Goal: Feedback & Contribution: Contribute content

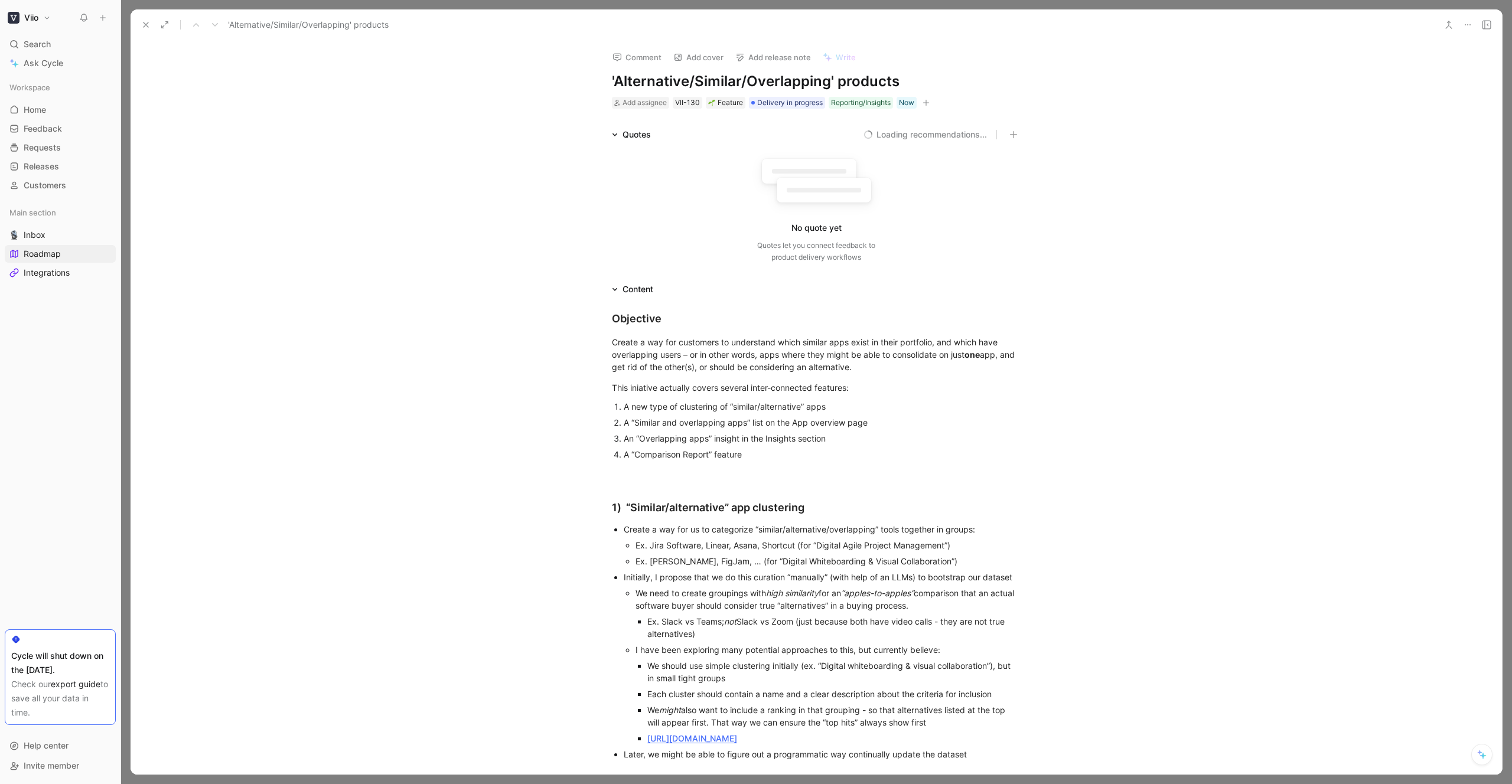
click at [142, 29] on icon at bounding box center [146, 25] width 10 height 10
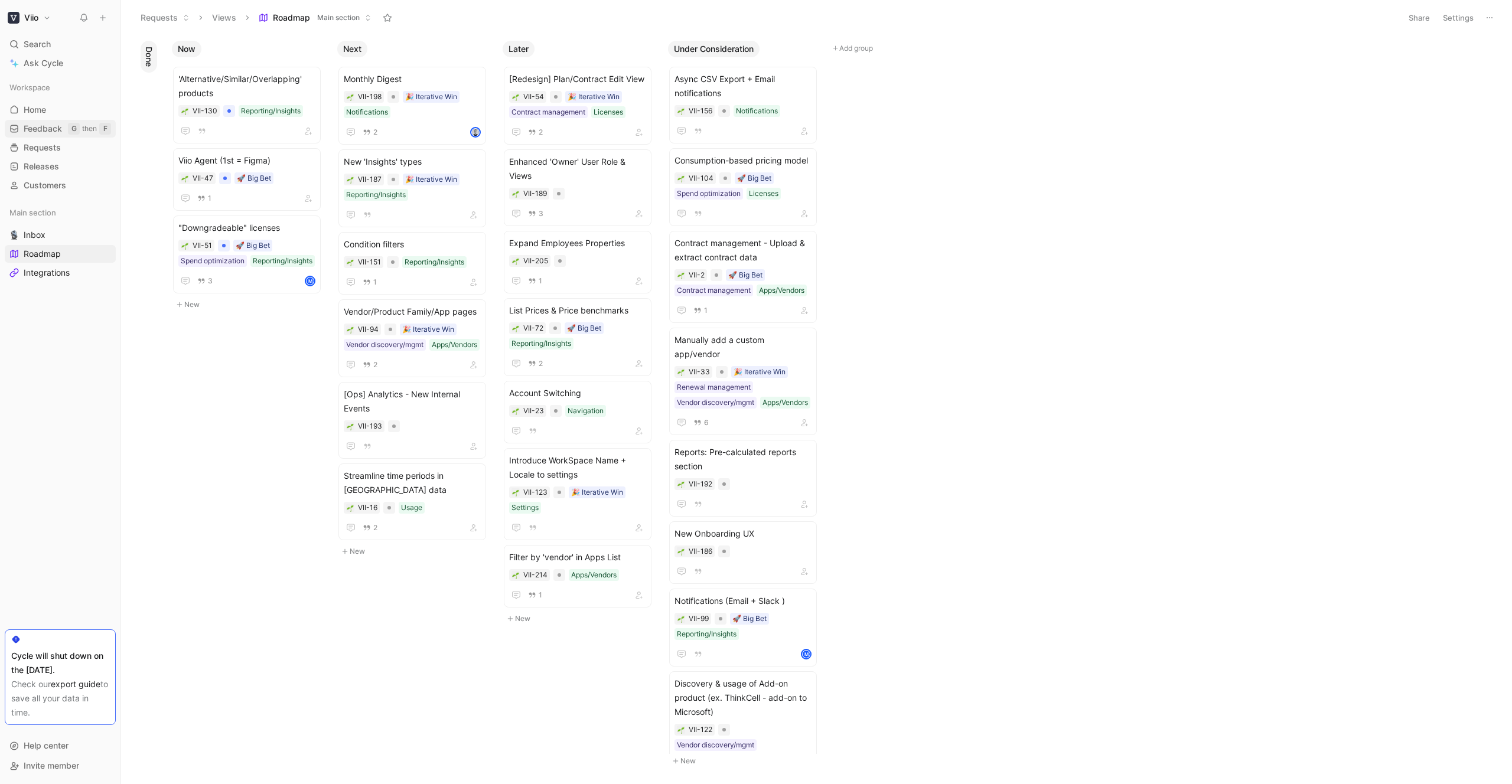
click at [48, 129] on span "Feedback" at bounding box center [43, 128] width 39 height 12
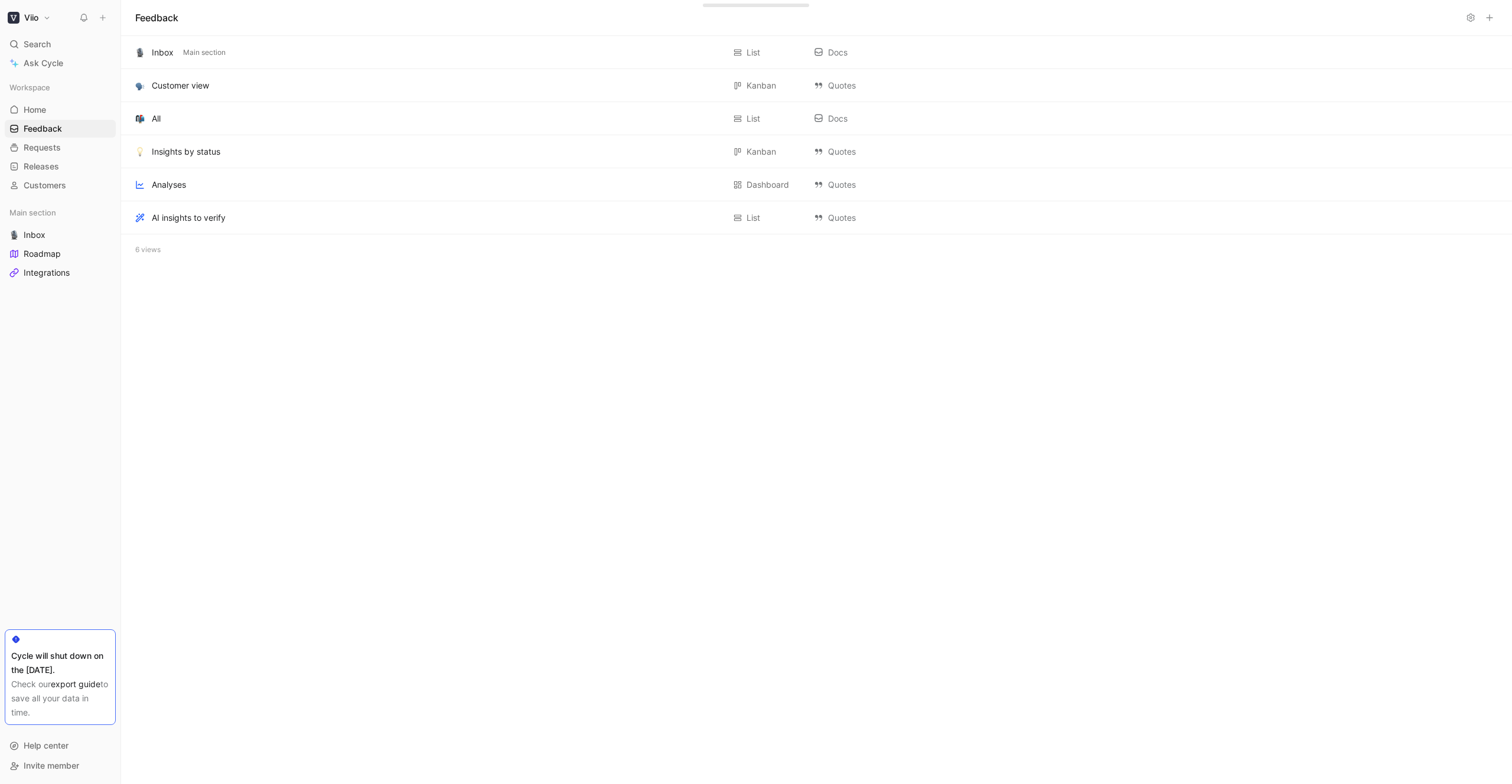
click at [38, 43] on span "Search" at bounding box center [37, 44] width 27 height 14
type input "vincit"
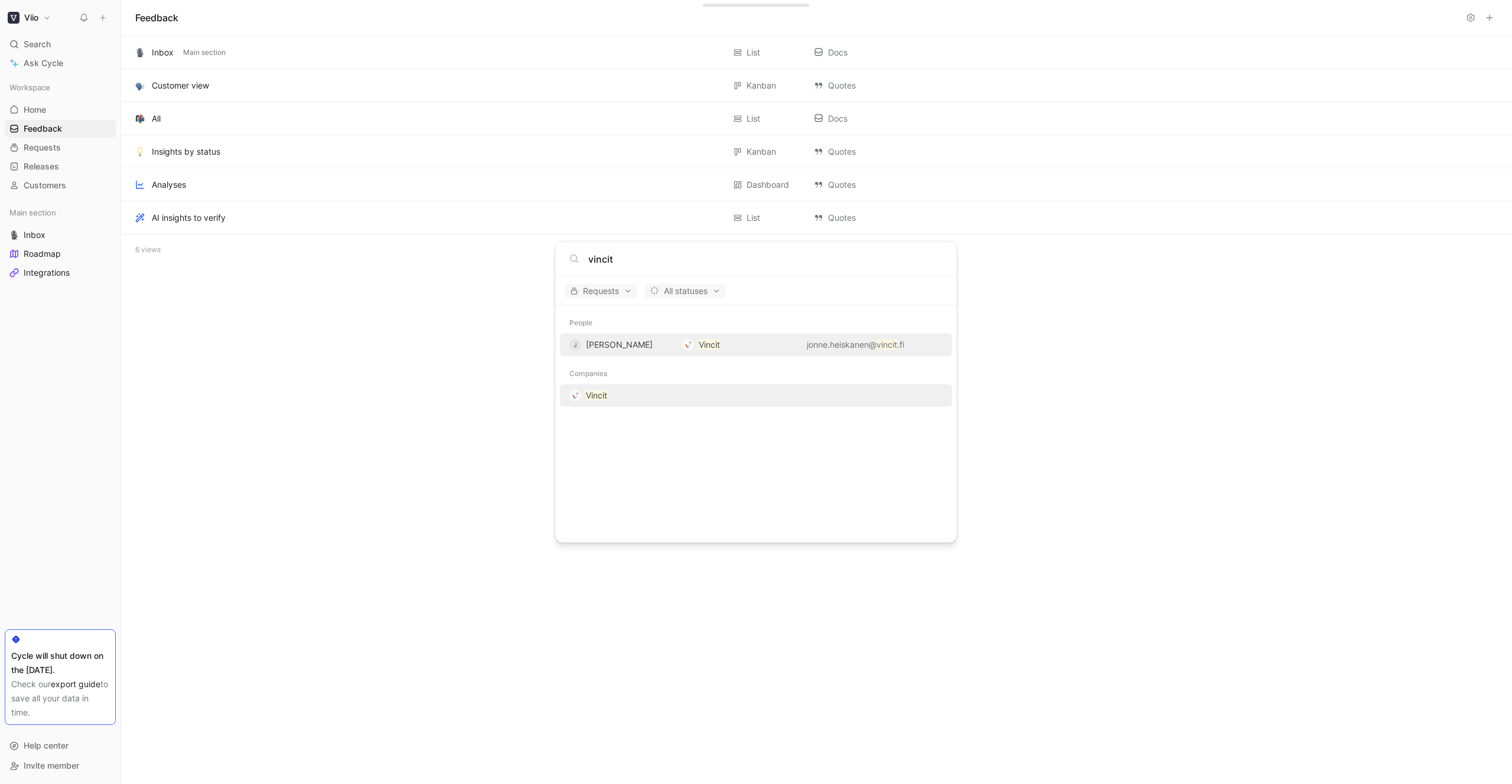
click at [606, 384] on div "Companies Vincit" at bounding box center [756, 385] width 401 height 43
click at [605, 388] on span "Vincit" at bounding box center [596, 395] width 21 height 14
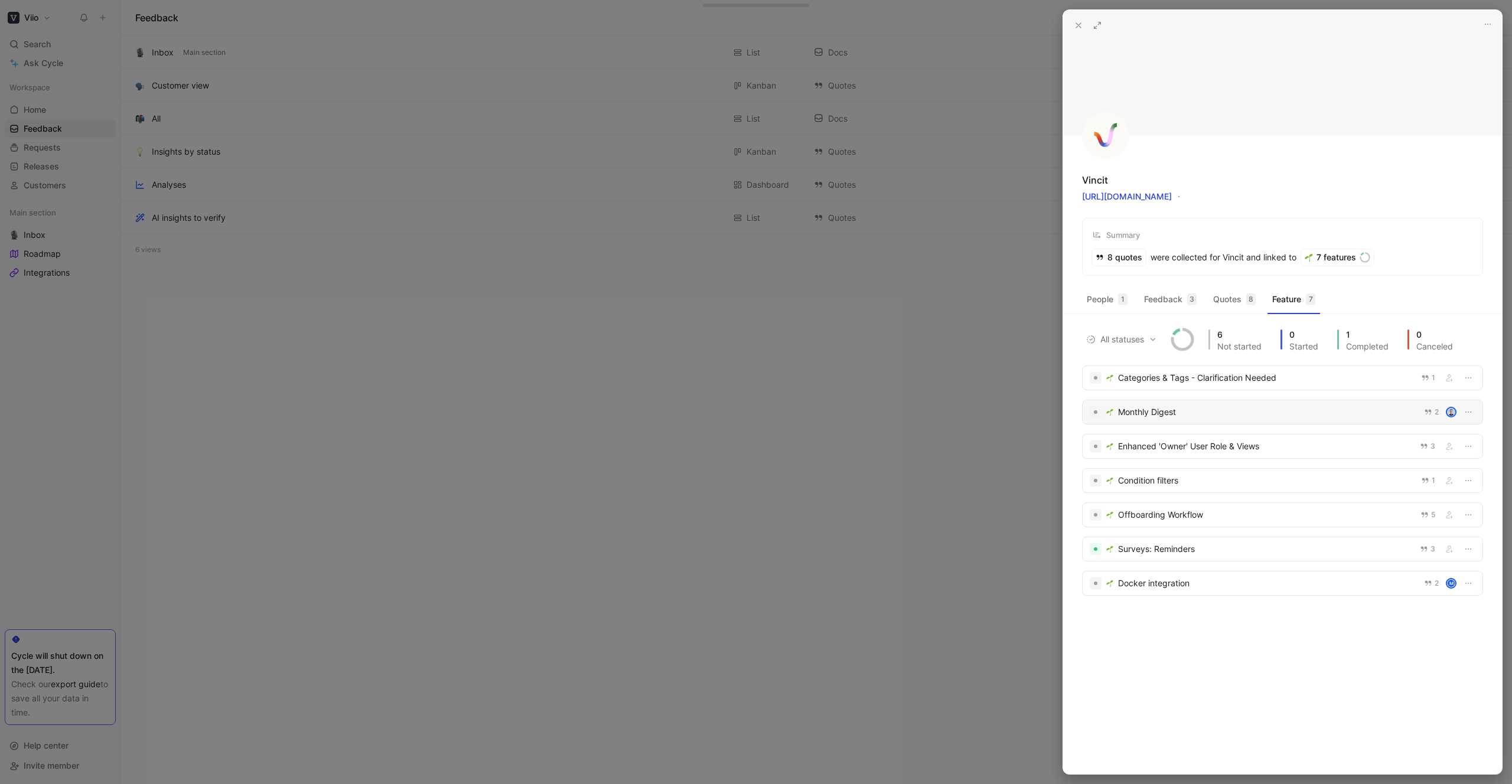
click at [1155, 416] on div "Monthly Digest" at bounding box center [1267, 412] width 299 height 14
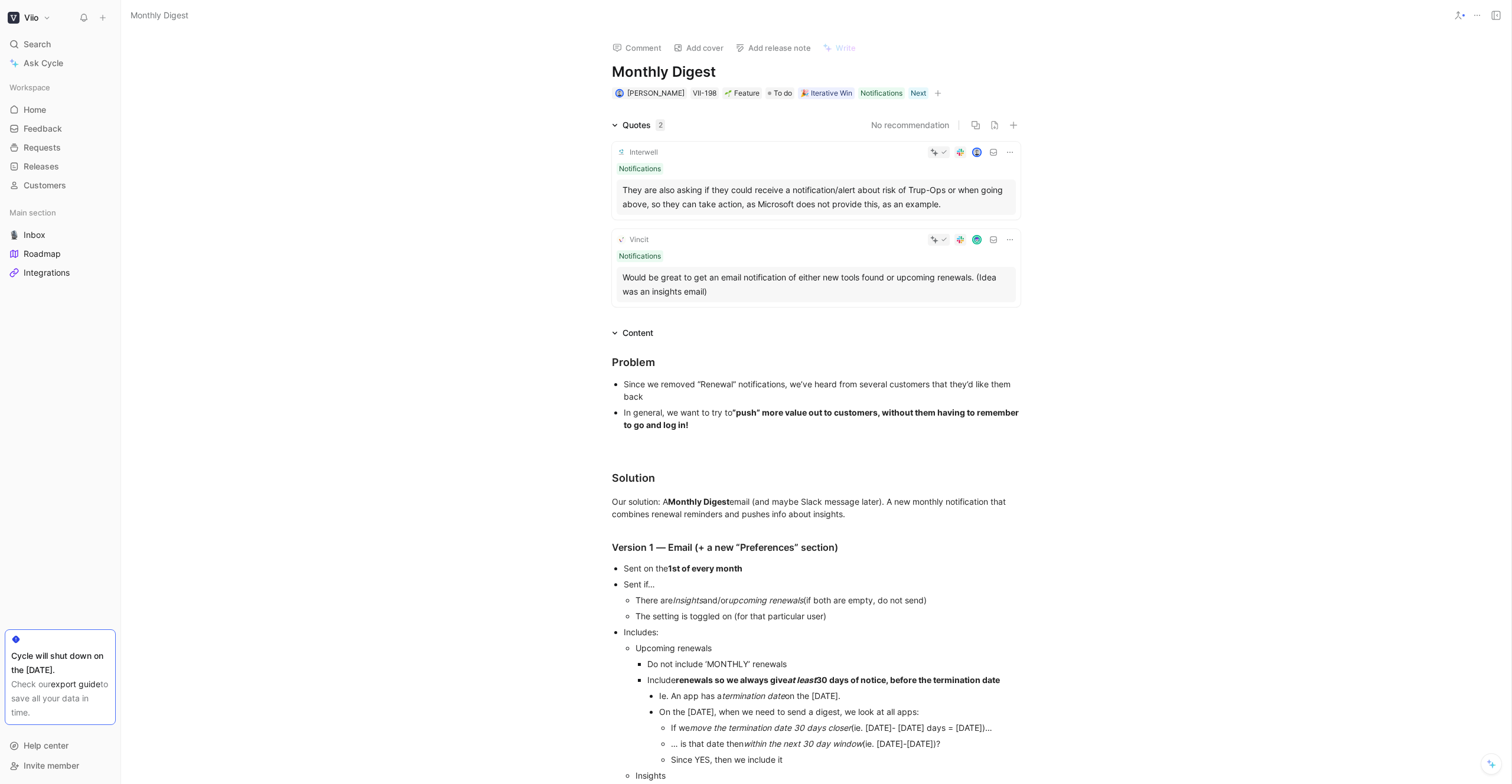
click at [742, 288] on div "Would be great to get an email notification of either new tools found or upcomi…" at bounding box center [817, 284] width 388 height 28
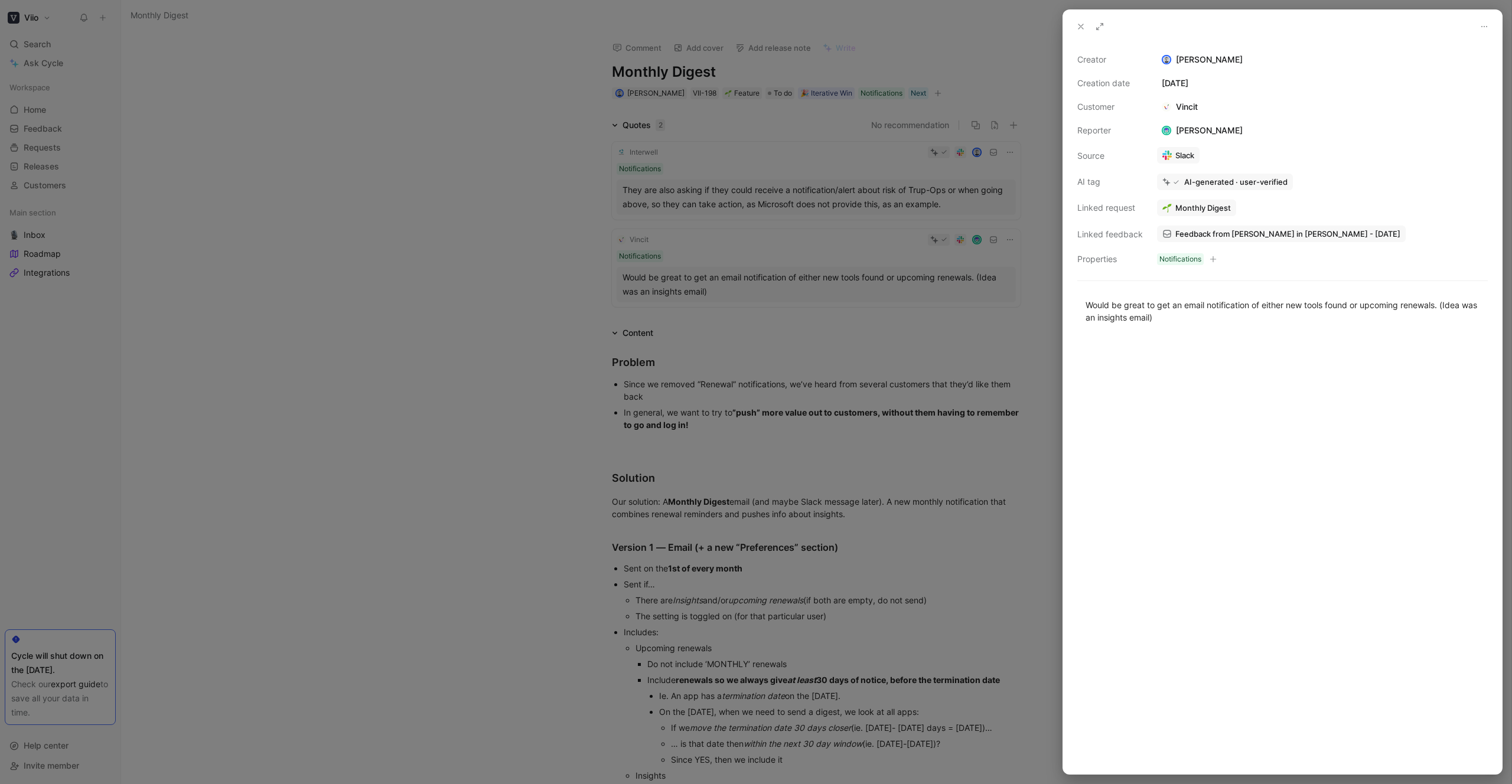
click at [410, 211] on div at bounding box center [756, 392] width 1512 height 784
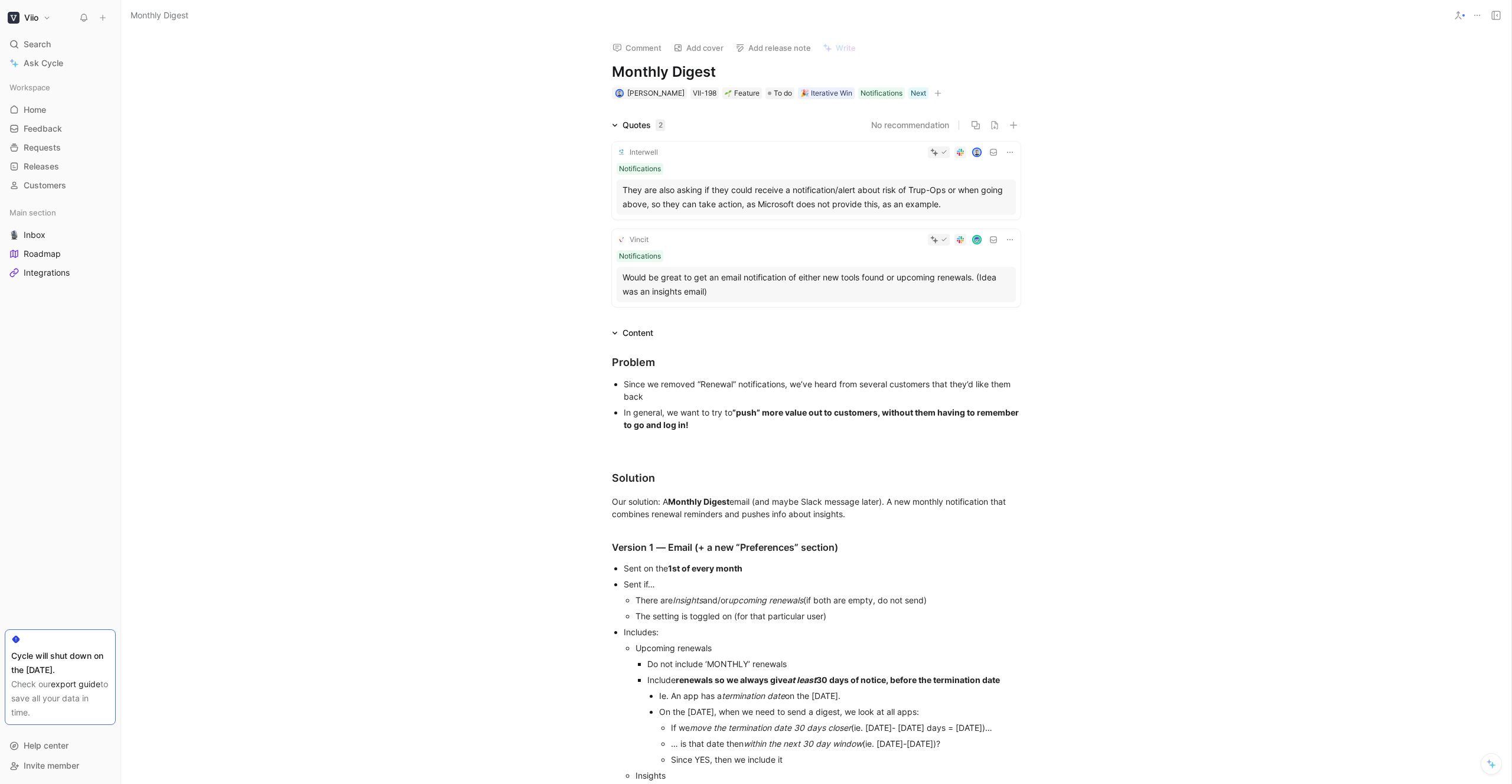
click at [684, 294] on div "Would be great to get an email notification of either new tools found or upcomi…" at bounding box center [817, 284] width 388 height 28
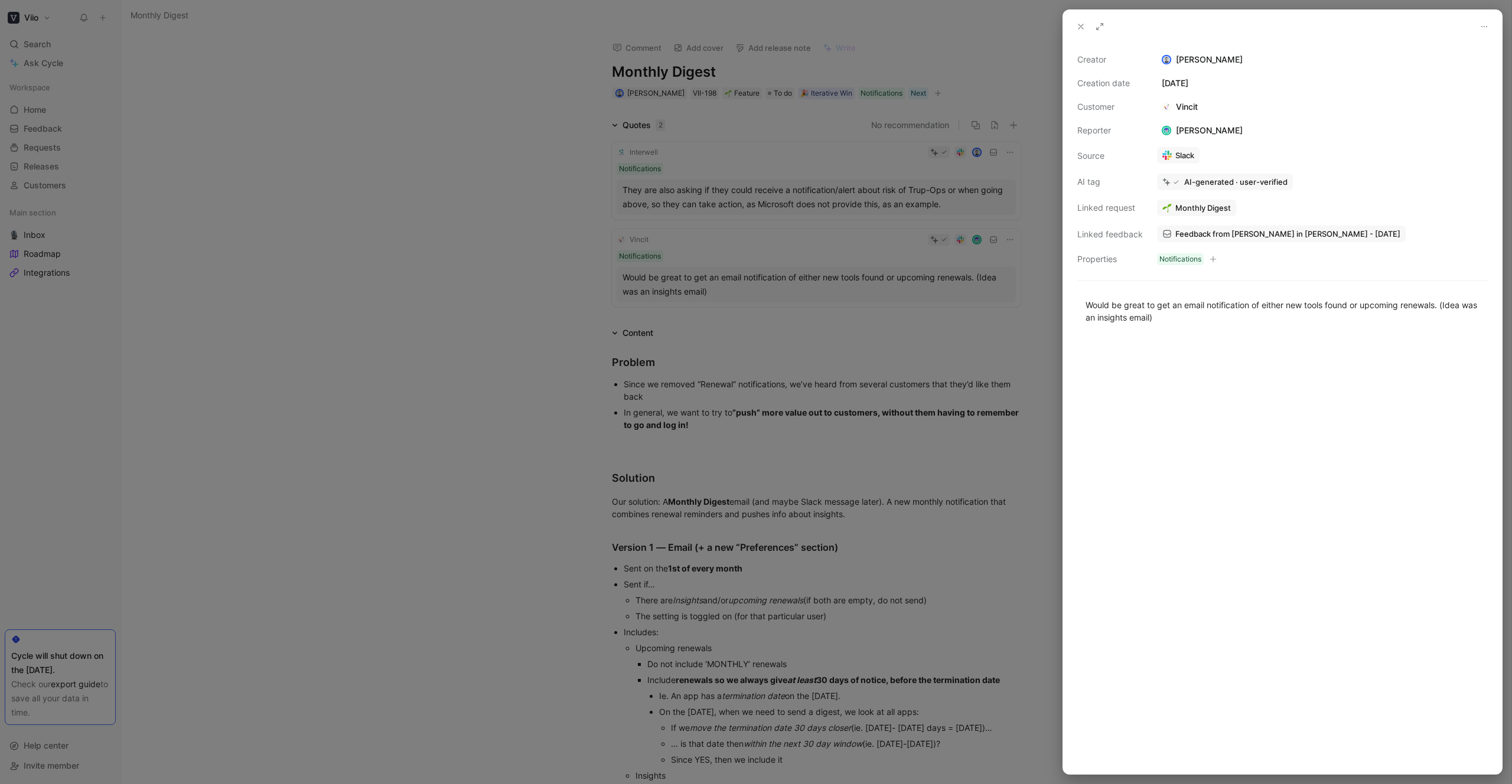
click at [1282, 237] on span "Feedback from Josh Christopher in Slack - 6/12/2025" at bounding box center [1288, 233] width 225 height 10
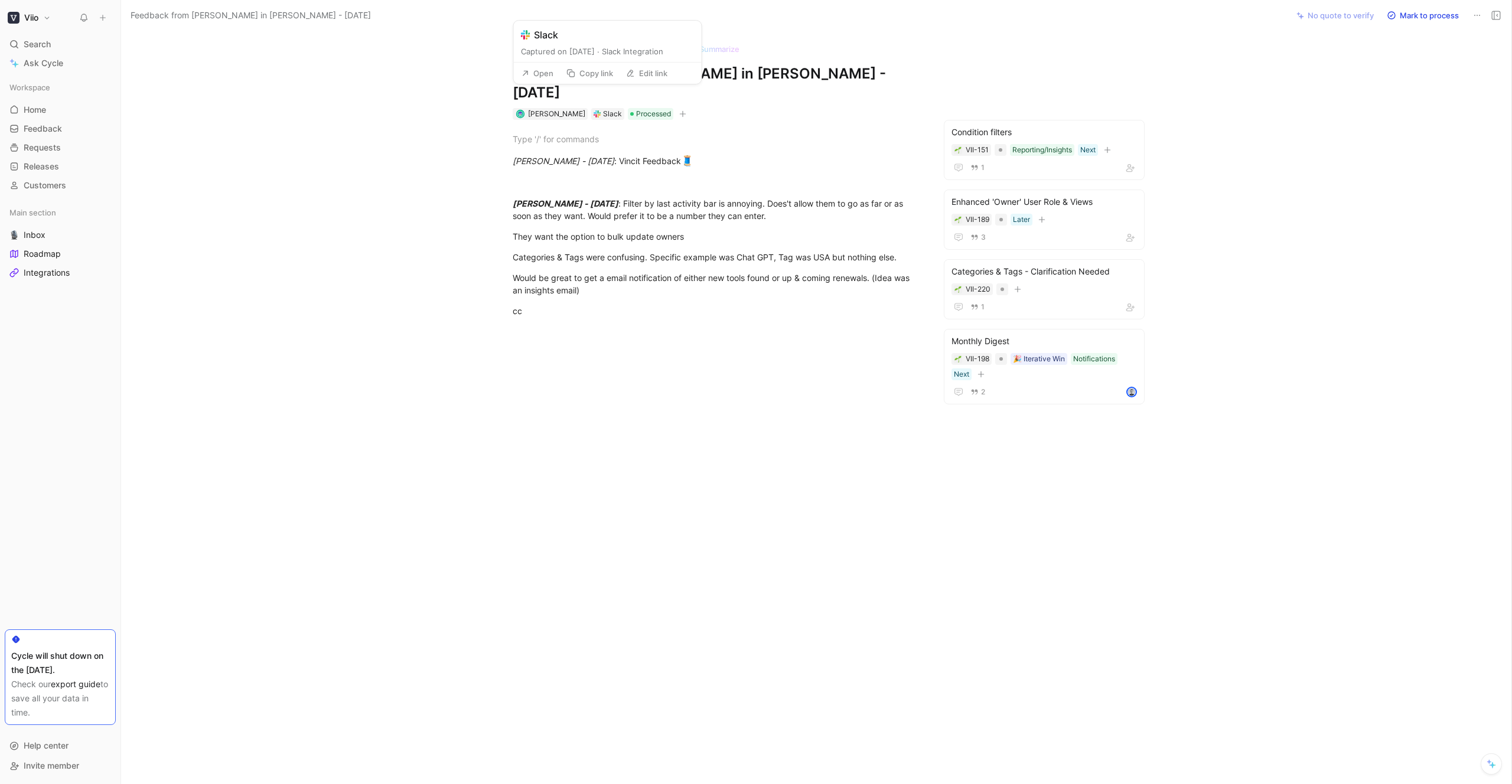
click at [531, 69] on button "Open" at bounding box center [537, 73] width 43 height 17
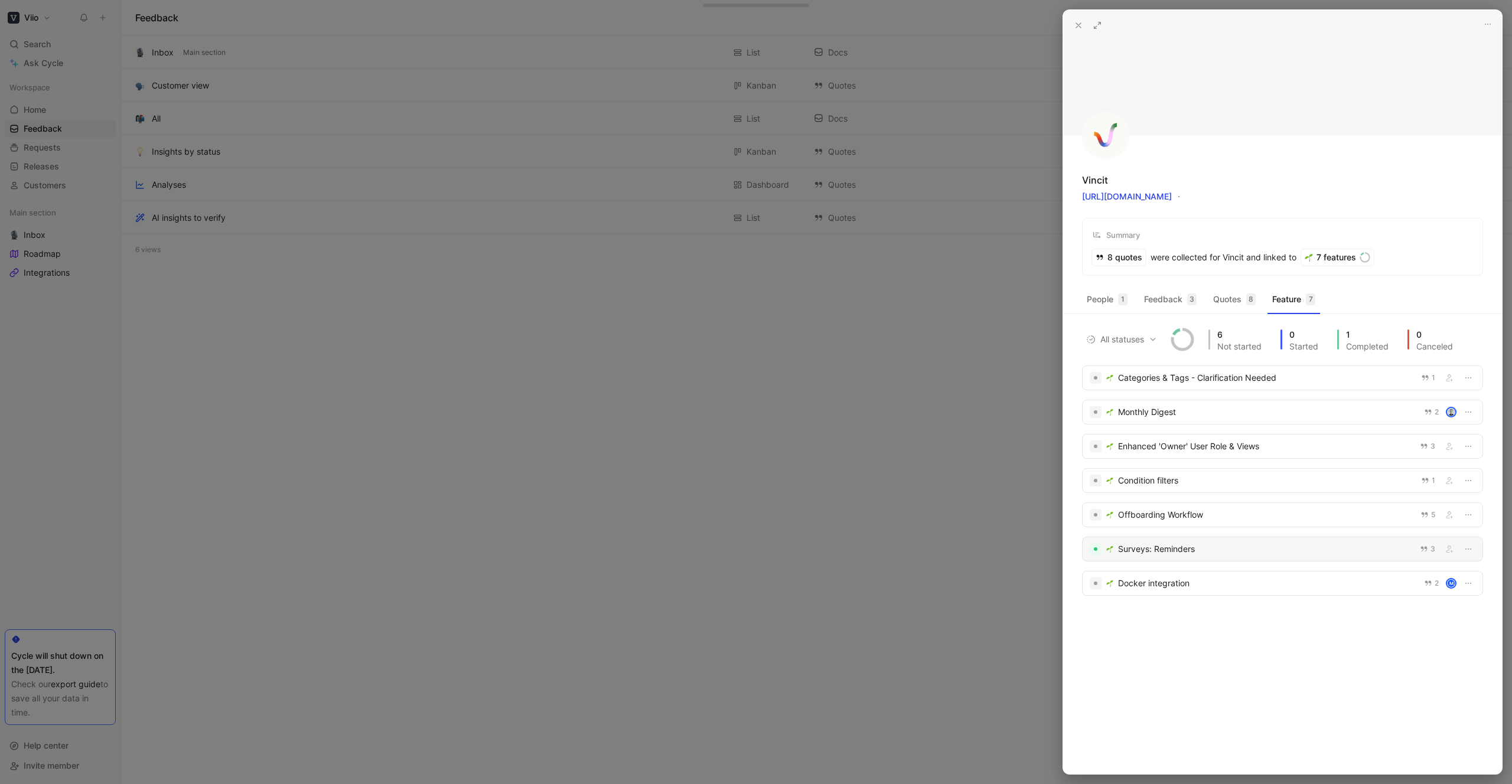
click at [1171, 553] on div "Surveys: Reminders" at bounding box center [1265, 549] width 295 height 14
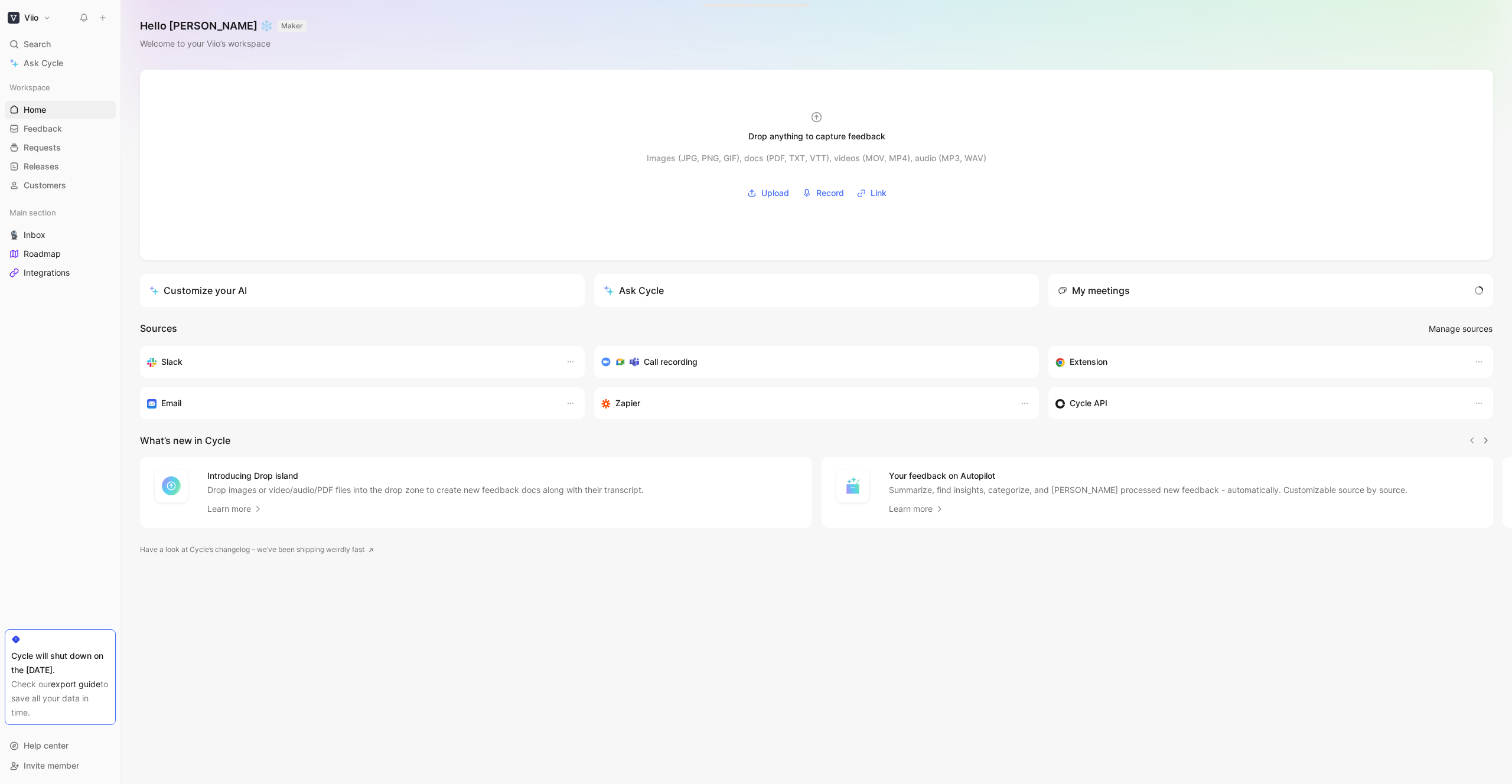
click at [1474, 330] on span "Manage sources" at bounding box center [1460, 329] width 63 height 14
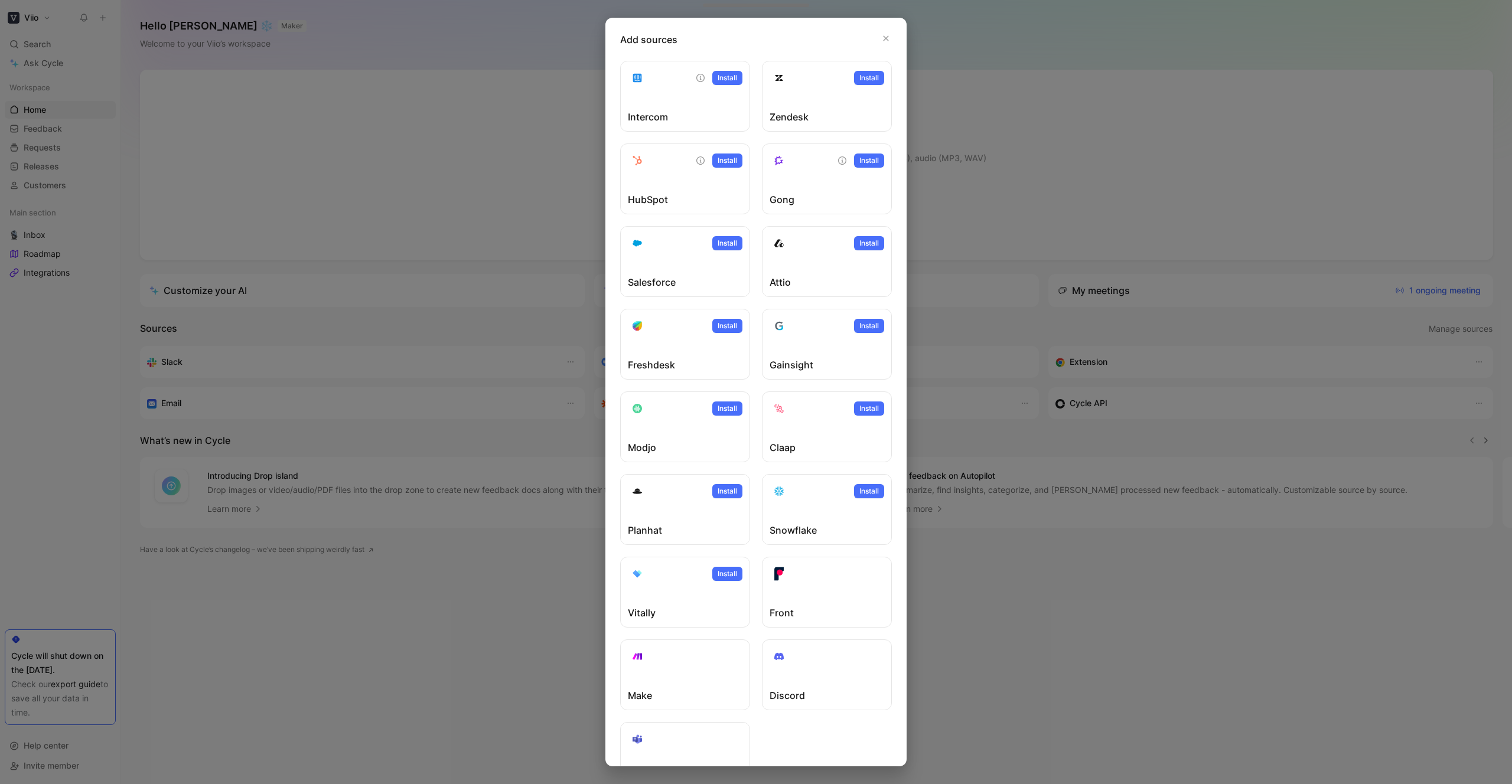
click at [1212, 250] on div at bounding box center [756, 392] width 1512 height 784
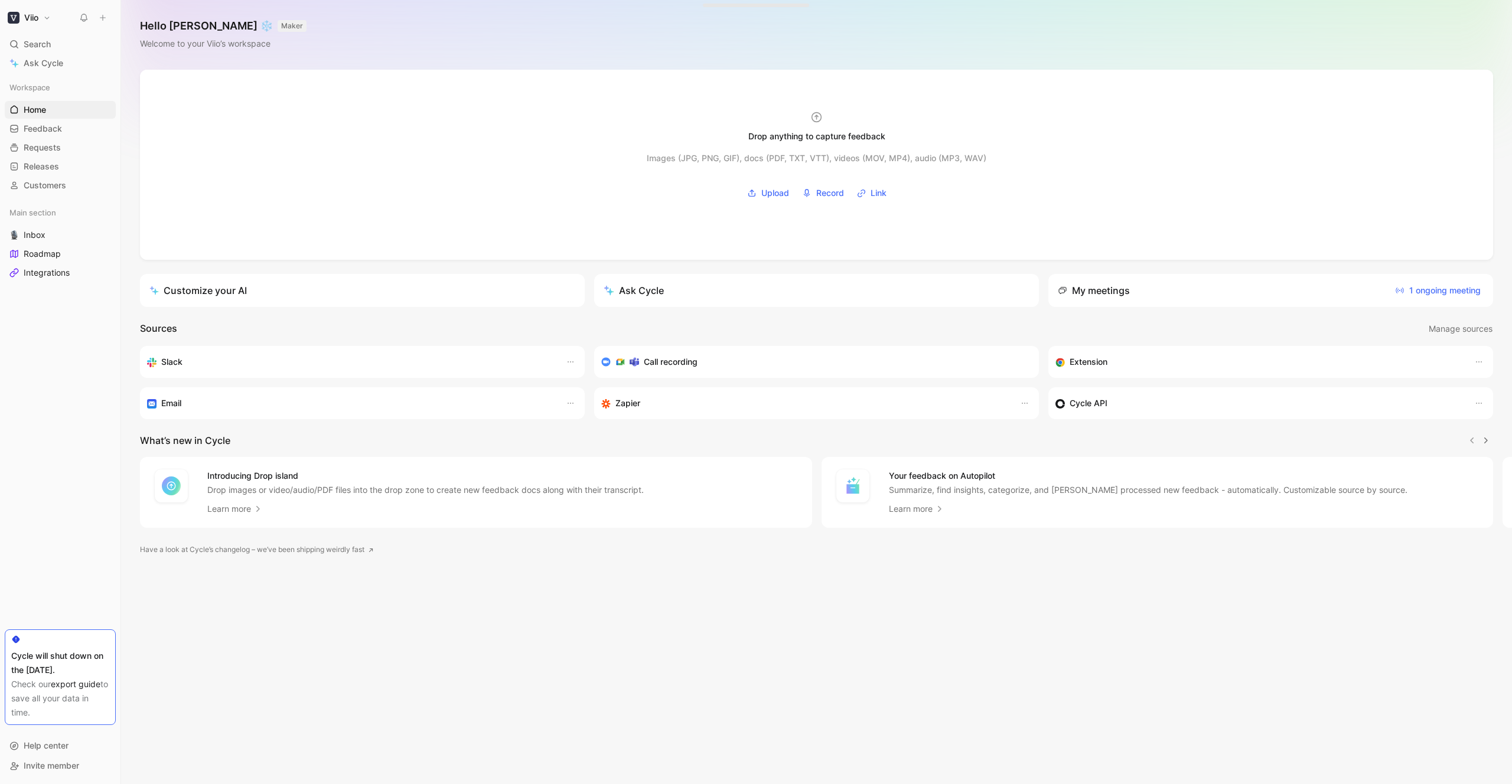
click at [172, 405] on h3 "Email" at bounding box center [171, 403] width 20 height 14
click at [573, 401] on icon "button" at bounding box center [570, 403] width 10 height 10
click at [541, 425] on div "Copy" at bounding box center [544, 428] width 55 height 14
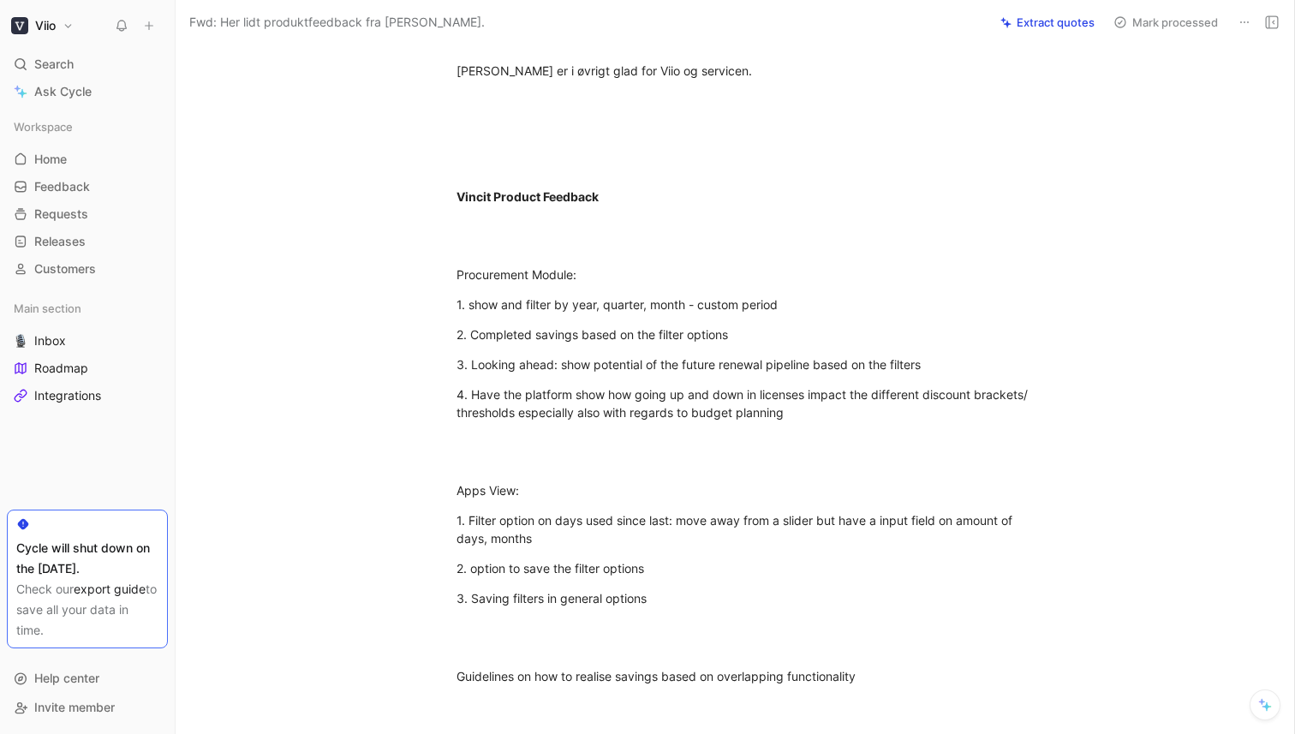
scroll to position [643, 0]
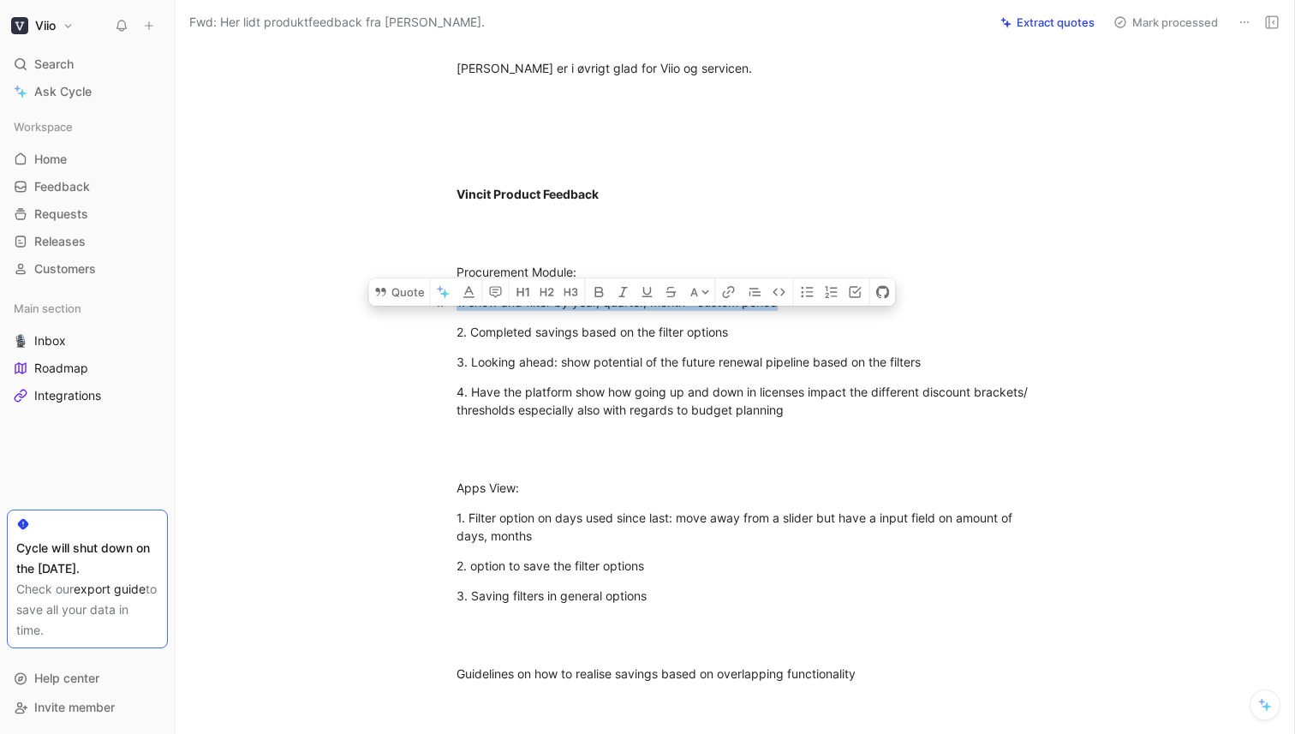
drag, startPoint x: 815, startPoint y: 279, endPoint x: 439, endPoint y: 273, distance: 376.0
click at [439, 288] on p "1. show and filter by year, quarter, month - custom period" at bounding box center [753, 302] width 658 height 28
click at [565, 353] on div "3. Looking ahead: show potential of the future renewal pipeline based on the fi…" at bounding box center [752, 362] width 593 height 18
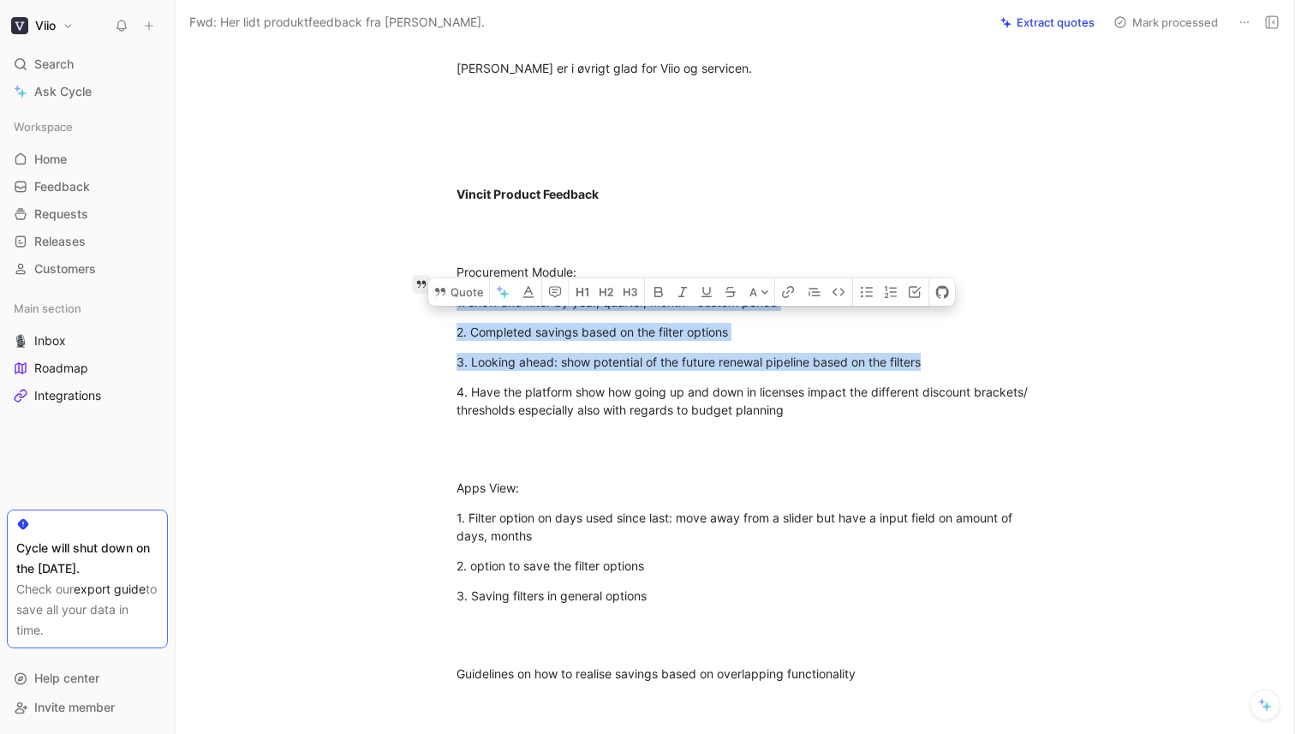
drag, startPoint x: 840, startPoint y: 333, endPoint x: 429, endPoint y: 283, distance: 414.1
click at [432, 283] on div "---------- Forwarded message --------- From: [PERSON_NAME] < [EMAIL_ADDRESS][DO…" at bounding box center [753, 470] width 1082 height 1939
click at [454, 278] on button "Quote" at bounding box center [458, 291] width 61 height 27
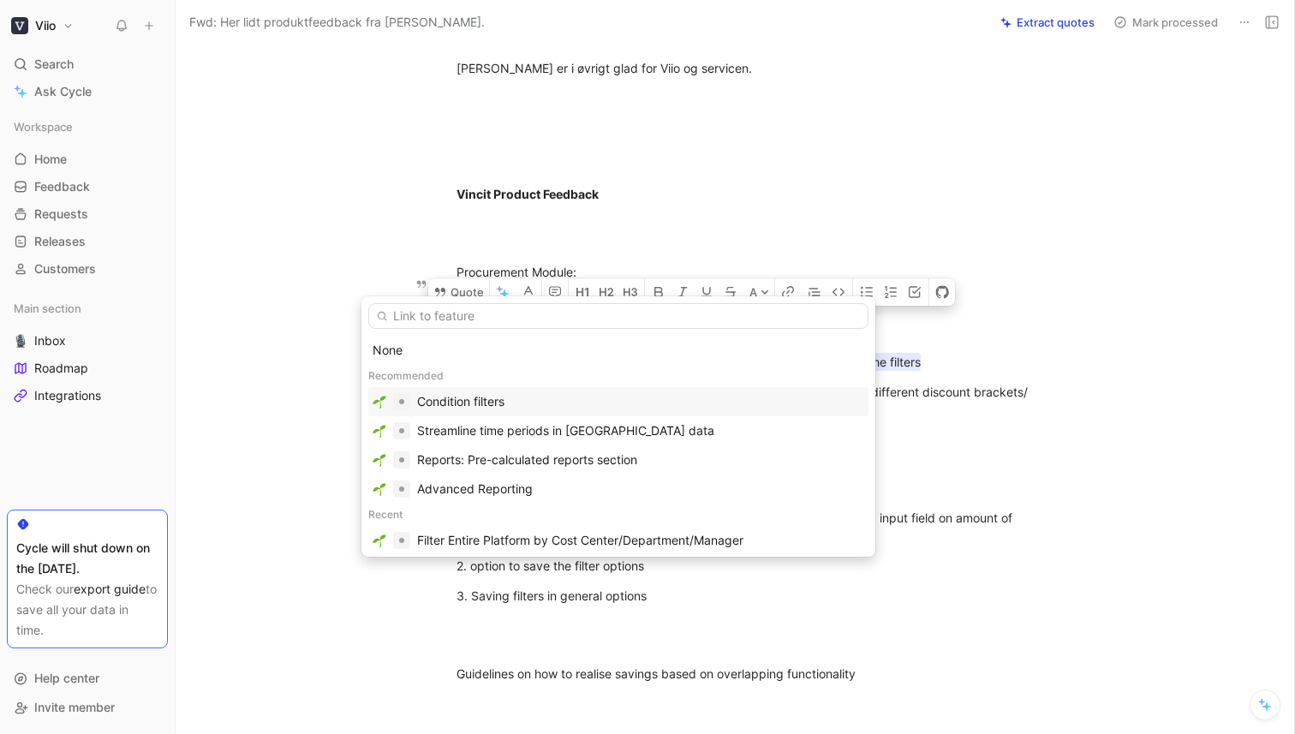
click at [543, 394] on div "Condition filters" at bounding box center [640, 401] width 447 height 21
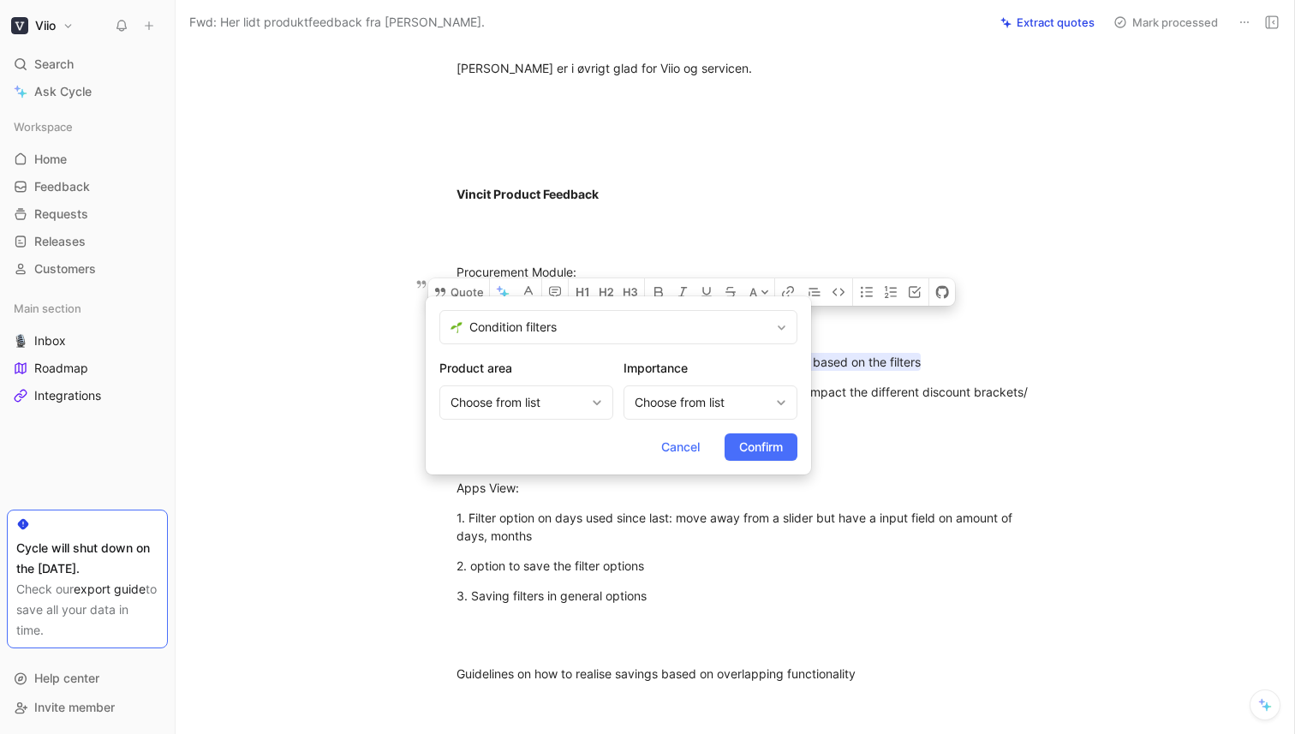
click at [774, 446] on span "Confirm" at bounding box center [761, 447] width 44 height 21
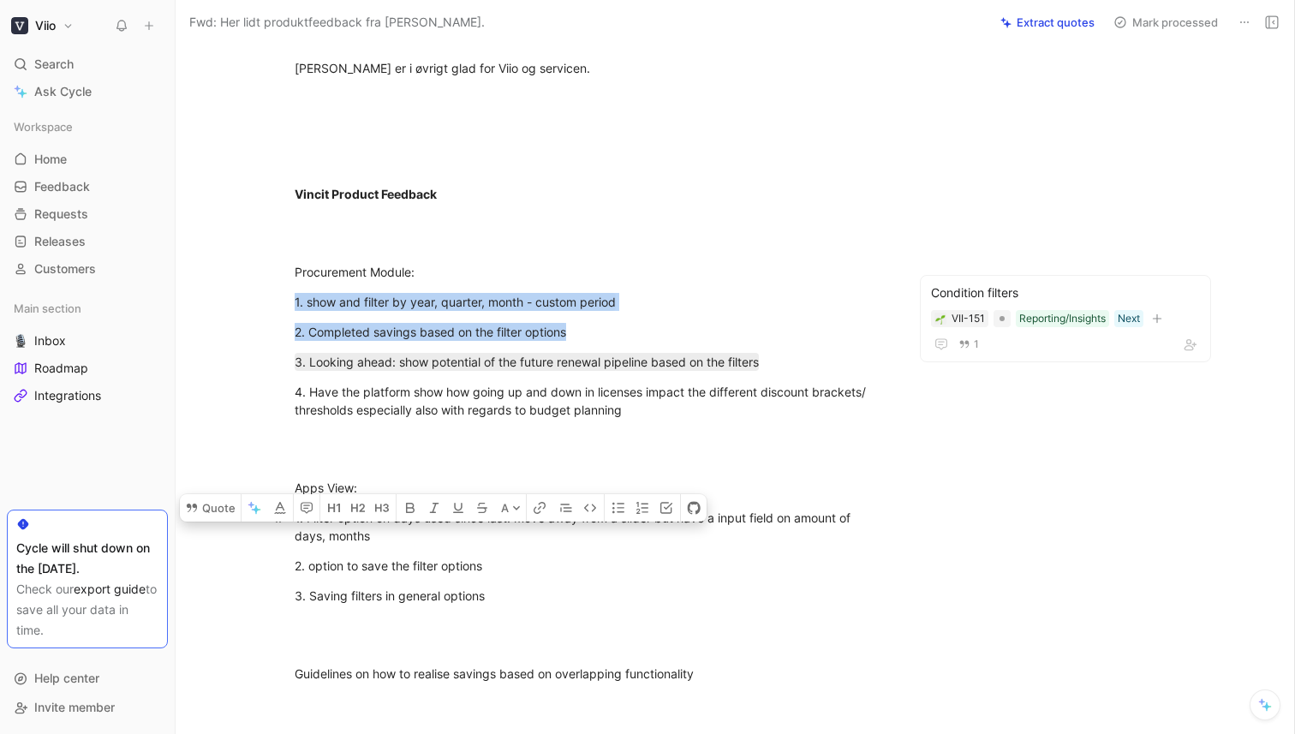
drag, startPoint x: 353, startPoint y: 520, endPoint x: 288, endPoint y: 496, distance: 69.4
click at [288, 504] on p "1. Filter option on days used since last: move away from a slider but have a in…" at bounding box center [591, 527] width 658 height 46
click at [208, 494] on button "Quote" at bounding box center [210, 507] width 61 height 27
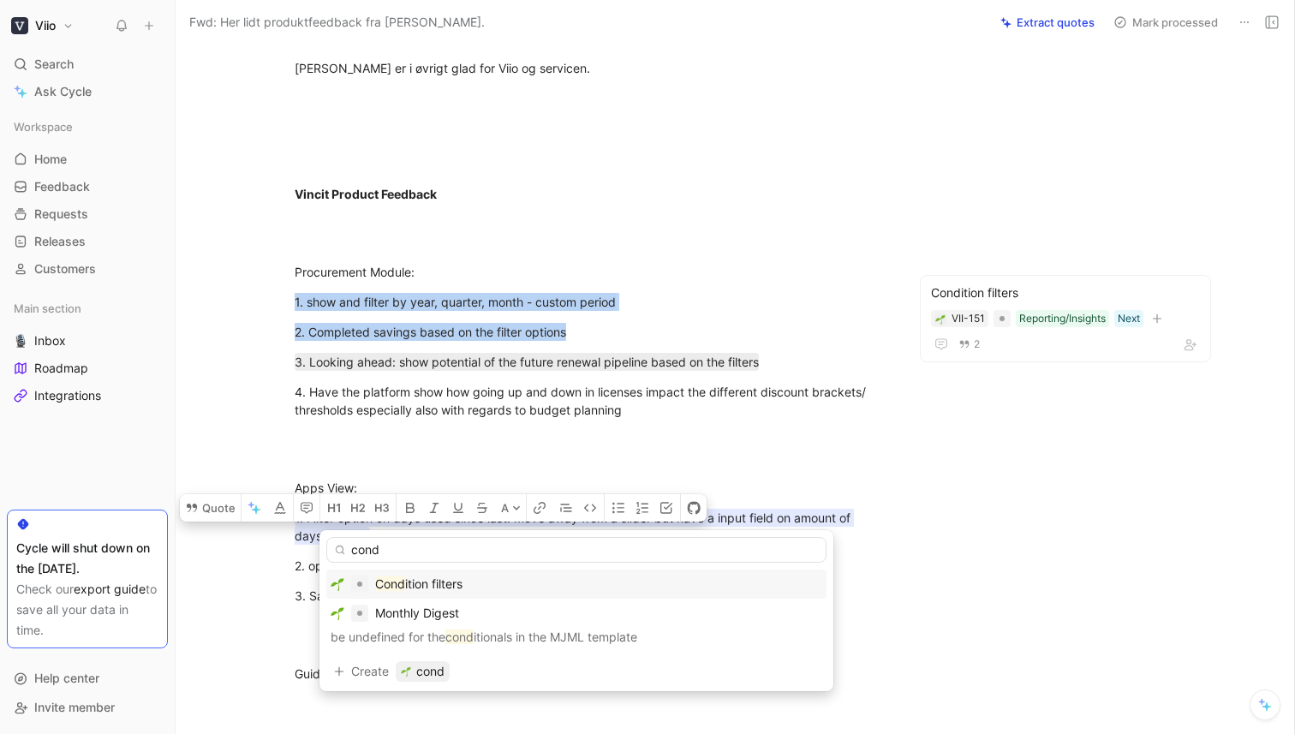
type input "cond"
click at [462, 587] on span "ition filters" at bounding box center [433, 583] width 57 height 15
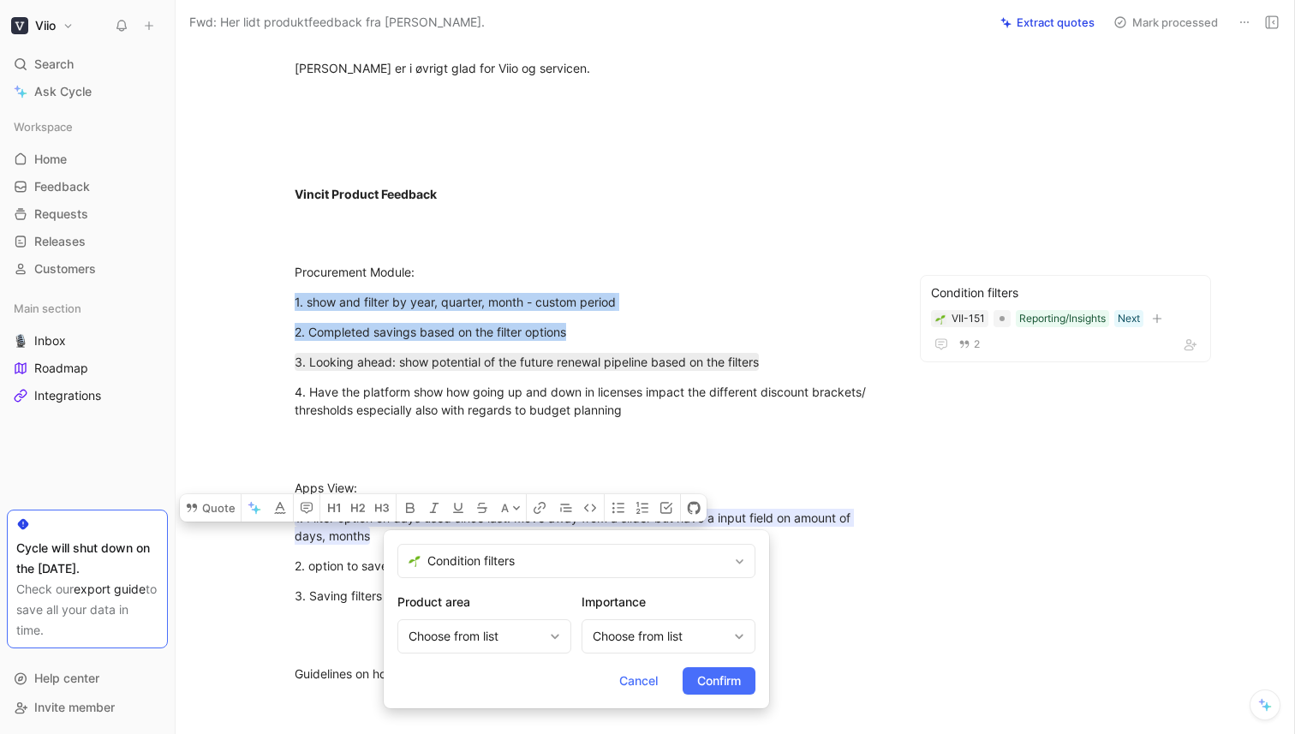
click at [730, 688] on span "Confirm" at bounding box center [719, 680] width 44 height 21
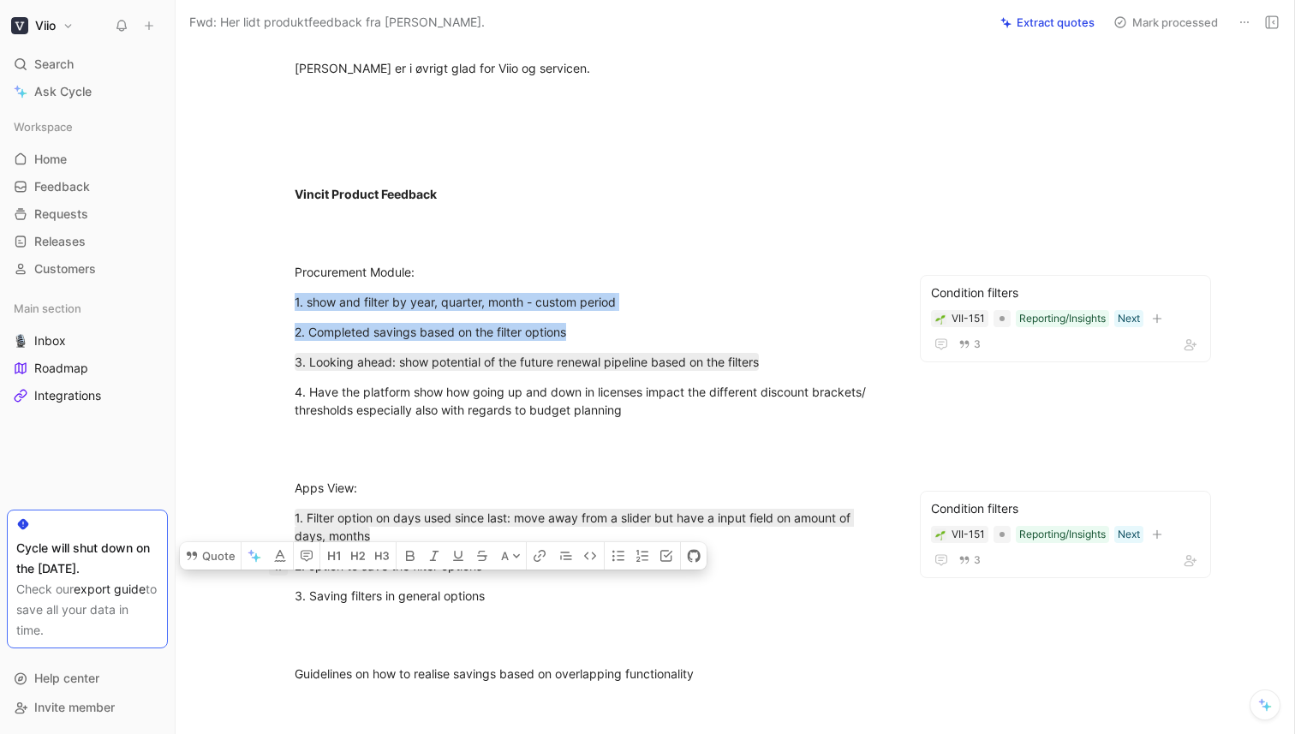
drag, startPoint x: 462, startPoint y: 580, endPoint x: 270, endPoint y: 551, distance: 194.7
click at [271, 551] on div "---------- Forwarded message --------- From: [PERSON_NAME] < [EMAIL_ADDRESS][DO…" at bounding box center [591, 470] width 759 height 1939
click at [216, 542] on button "Quote" at bounding box center [210, 555] width 61 height 27
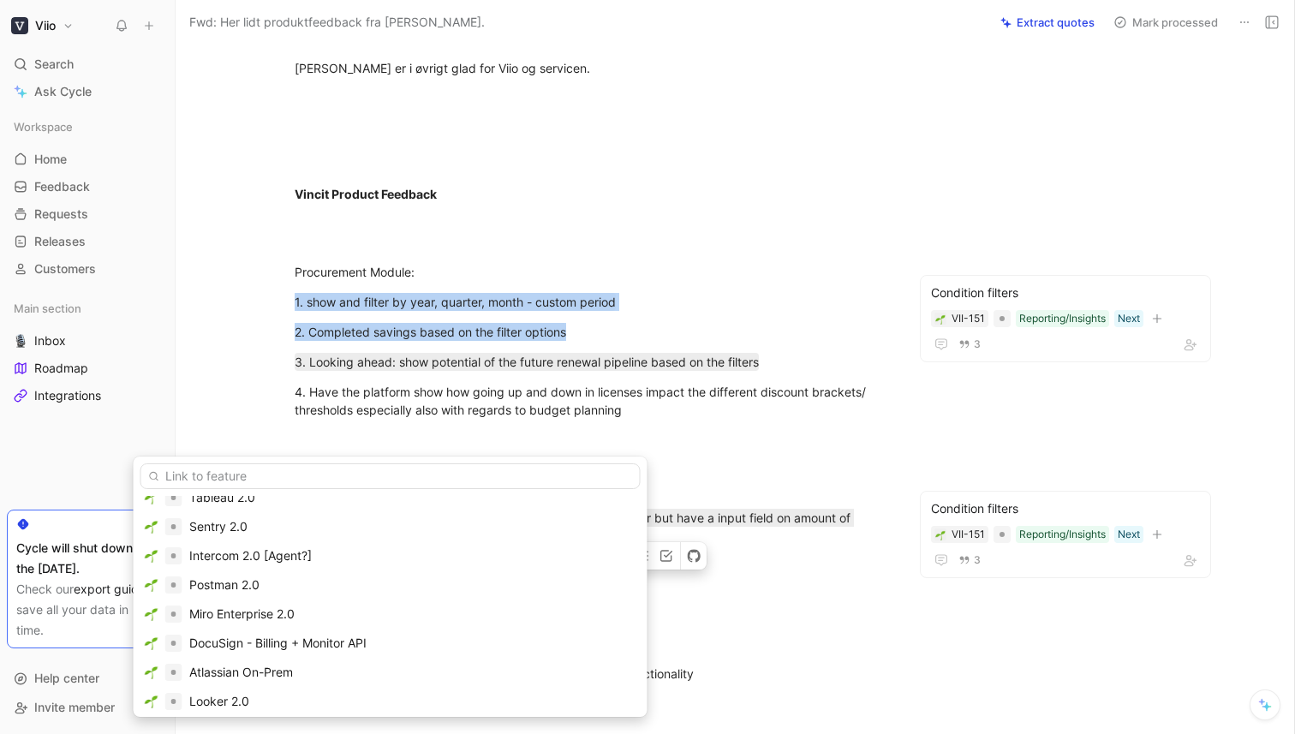
scroll to position [0, 0]
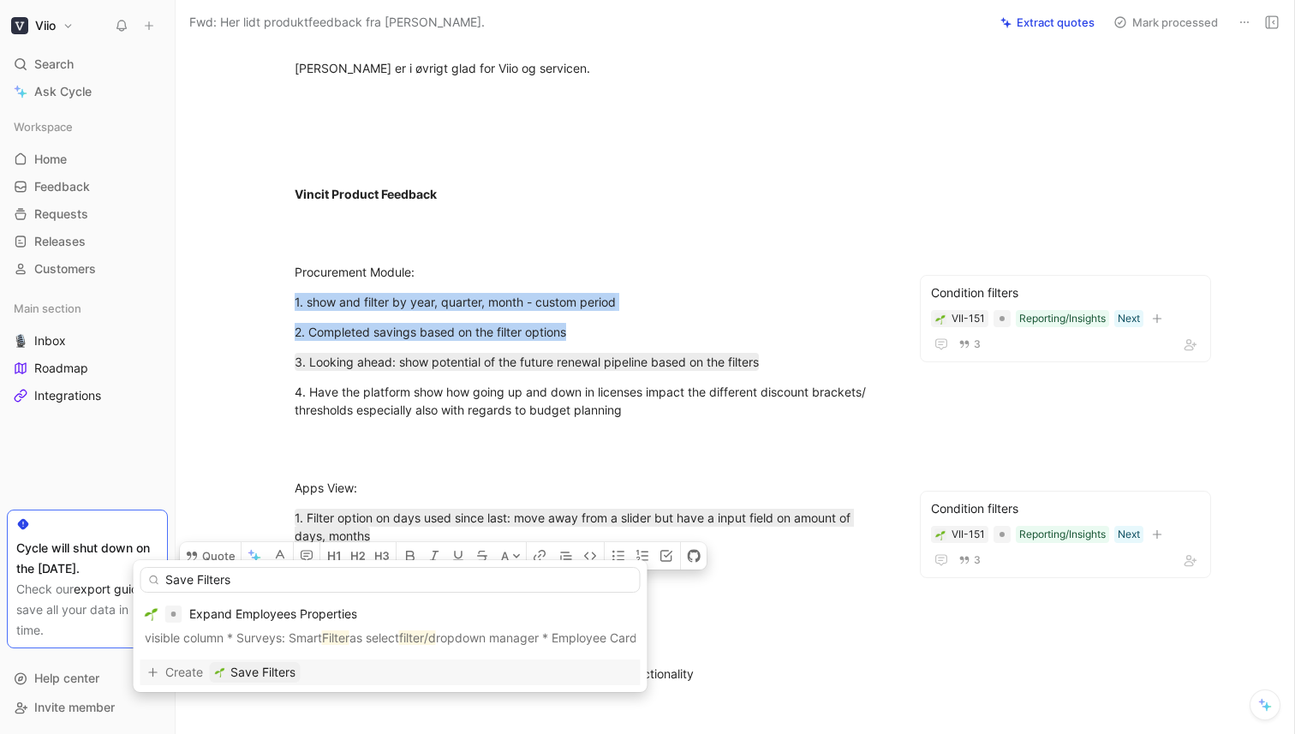
type input "Save Filters"
click at [251, 674] on span "Save Filters" at bounding box center [262, 672] width 65 height 21
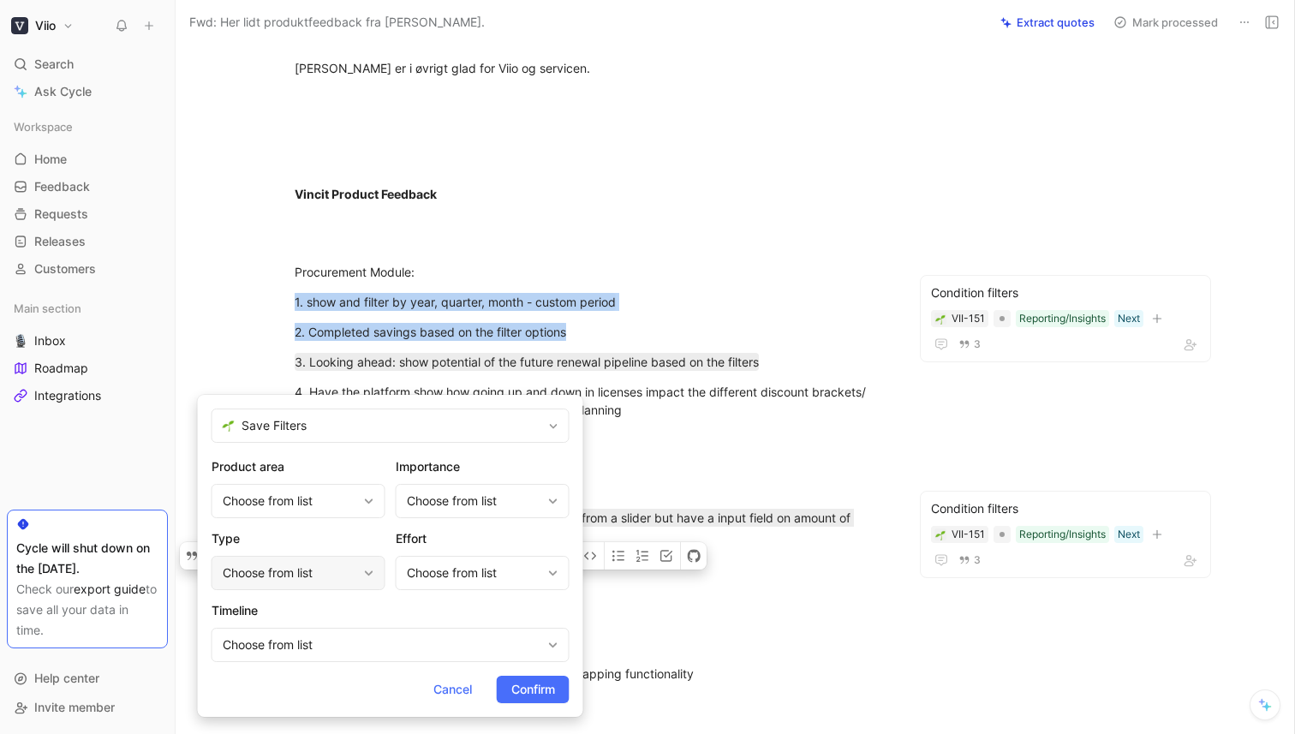
click at [325, 573] on div "Choose from list" at bounding box center [290, 573] width 134 height 21
click at [393, 652] on div "Choose from list" at bounding box center [382, 645] width 319 height 21
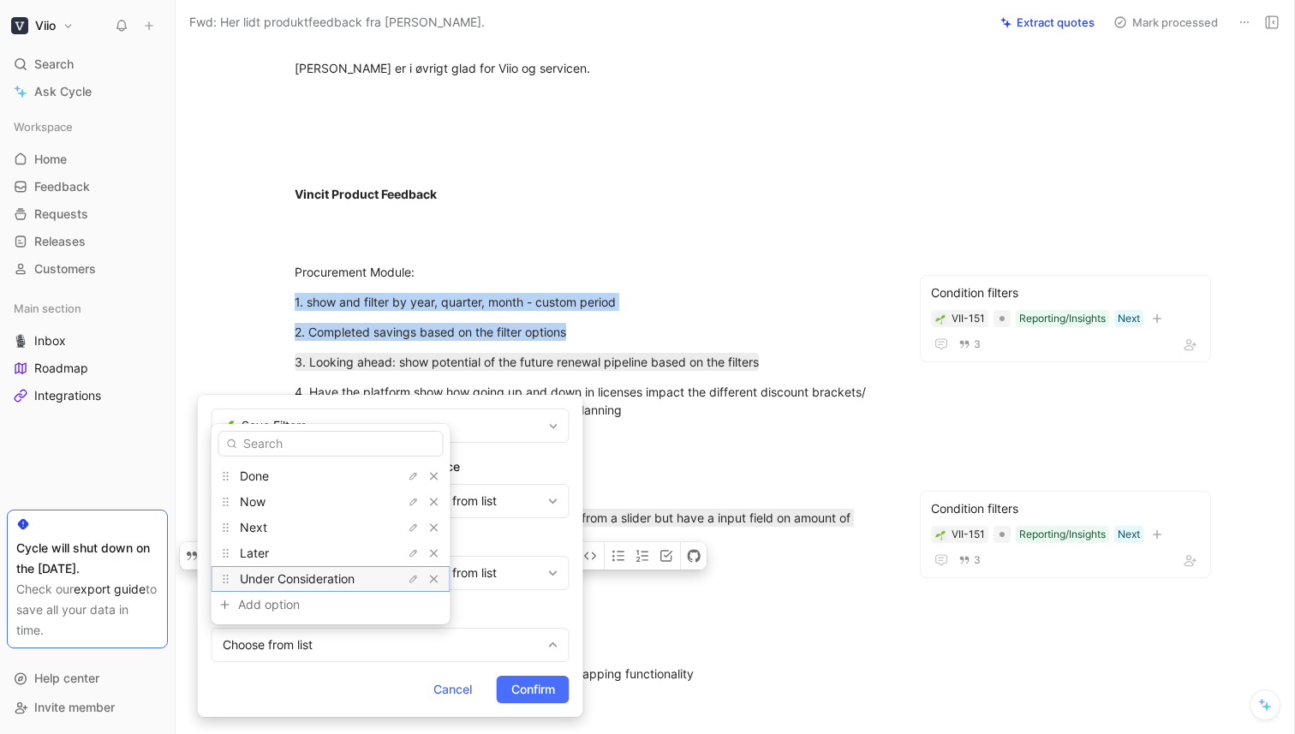
click at [295, 570] on div "Under Consideration" at bounding box center [304, 579] width 128 height 21
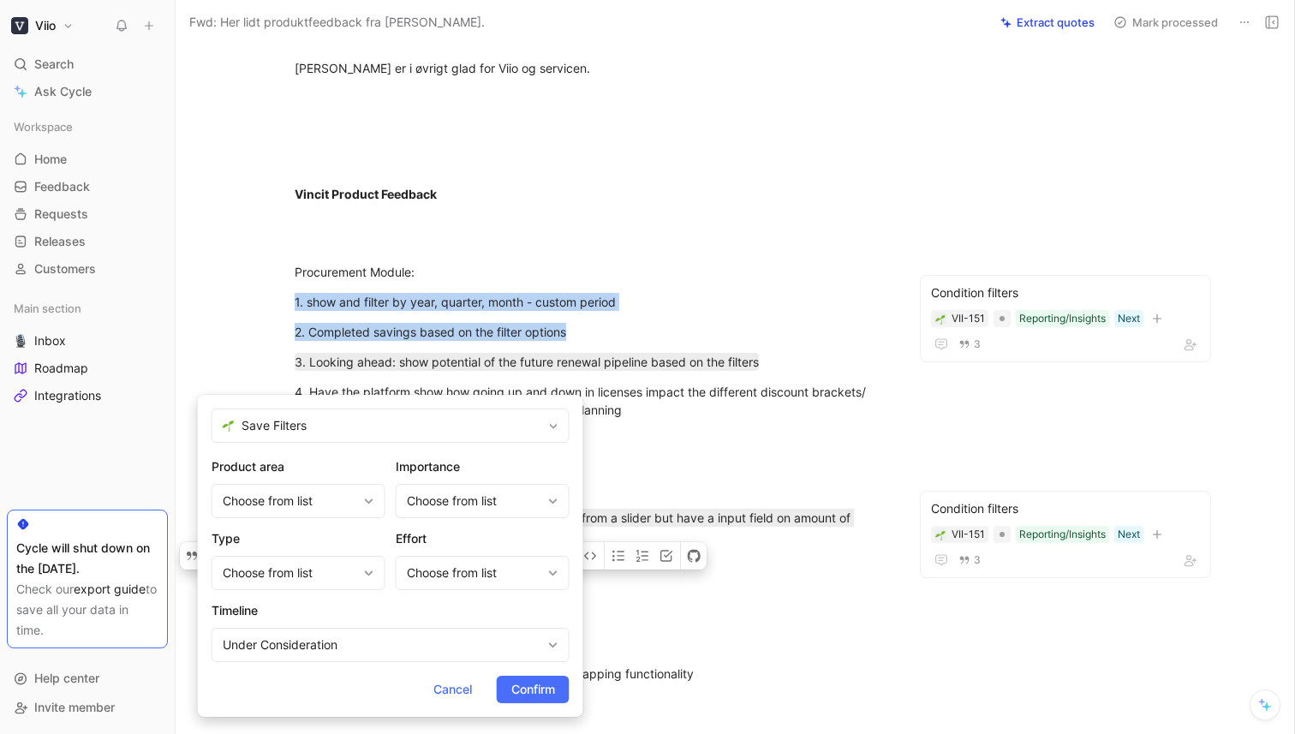
click at [524, 688] on span "Confirm" at bounding box center [533, 689] width 44 height 21
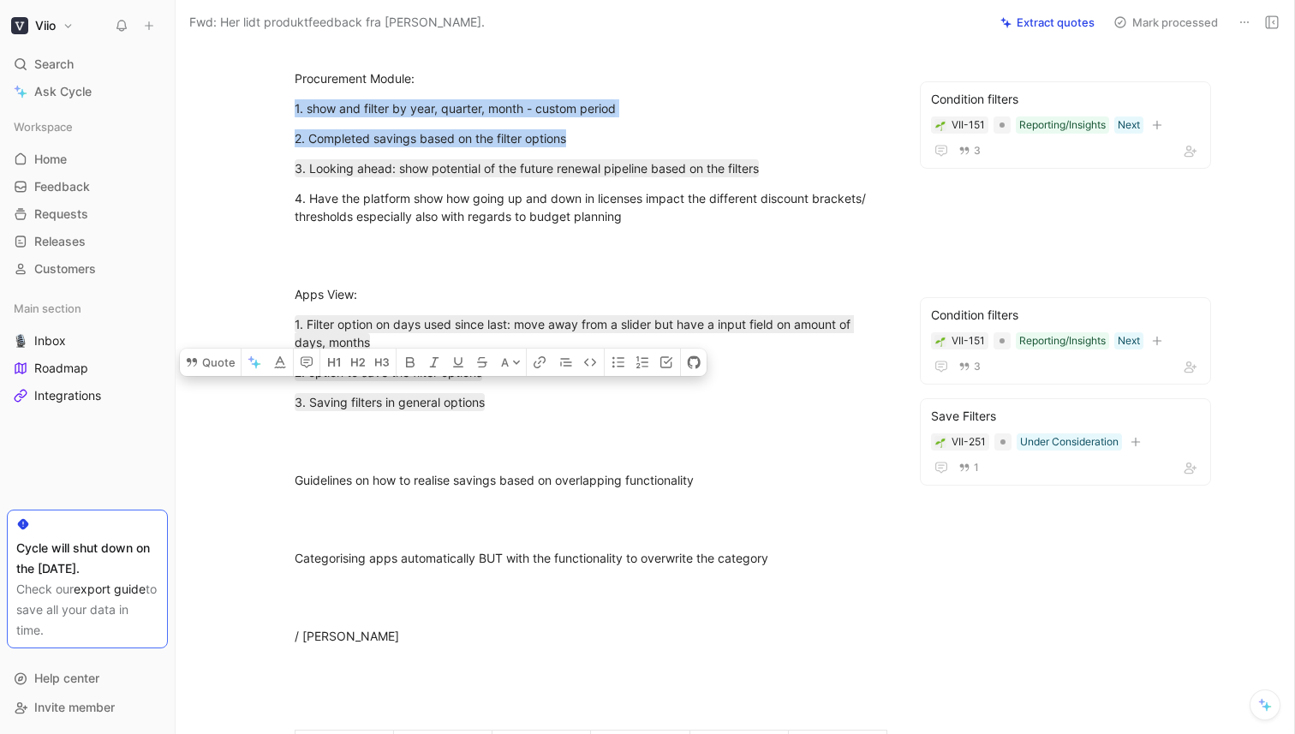
scroll to position [930, 0]
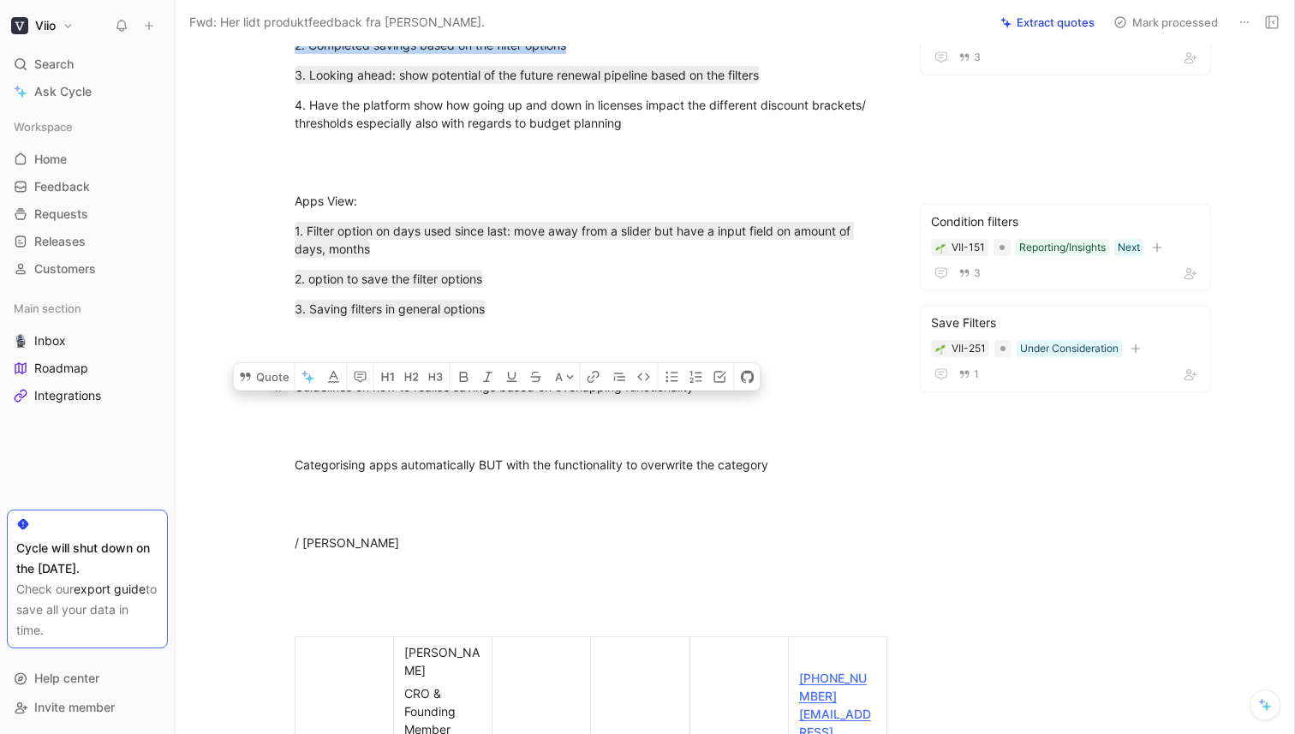
drag, startPoint x: 411, startPoint y: 369, endPoint x: 276, endPoint y: 367, distance: 135.3
click at [273, 372] on p "Guidelines on how to realise savings based on overlapping functionality" at bounding box center [591, 386] width 658 height 28
click at [261, 363] on button "Quote" at bounding box center [264, 376] width 61 height 27
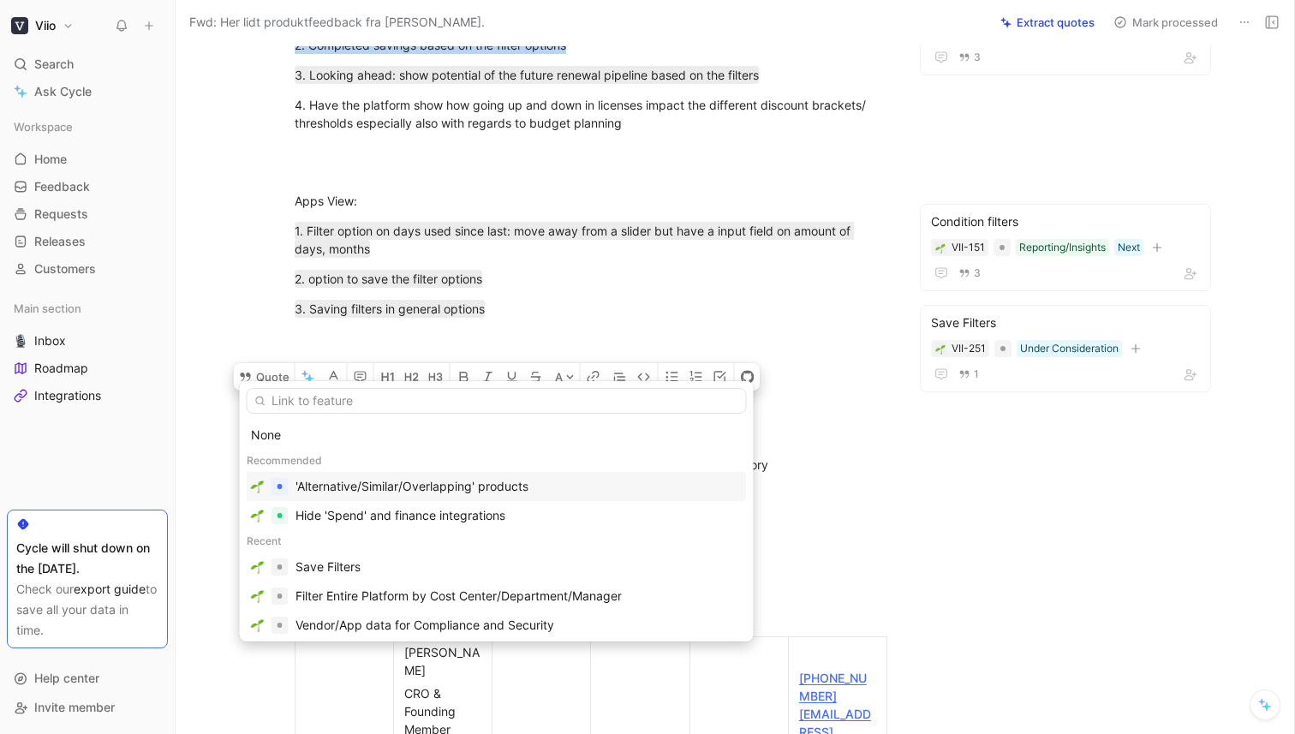
click at [417, 481] on div "'Alternative/Similar/Overlapping' products" at bounding box center [411, 486] width 233 height 21
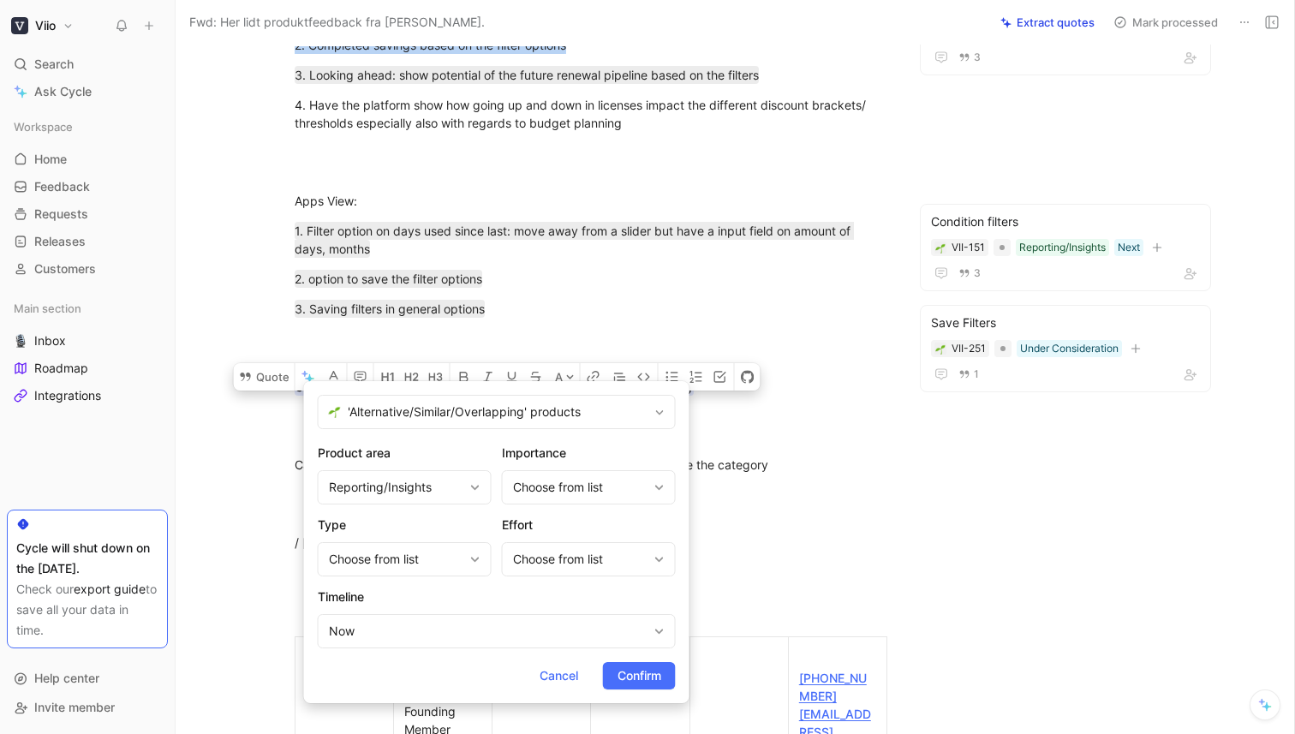
click at [641, 670] on span "Confirm" at bounding box center [639, 675] width 44 height 21
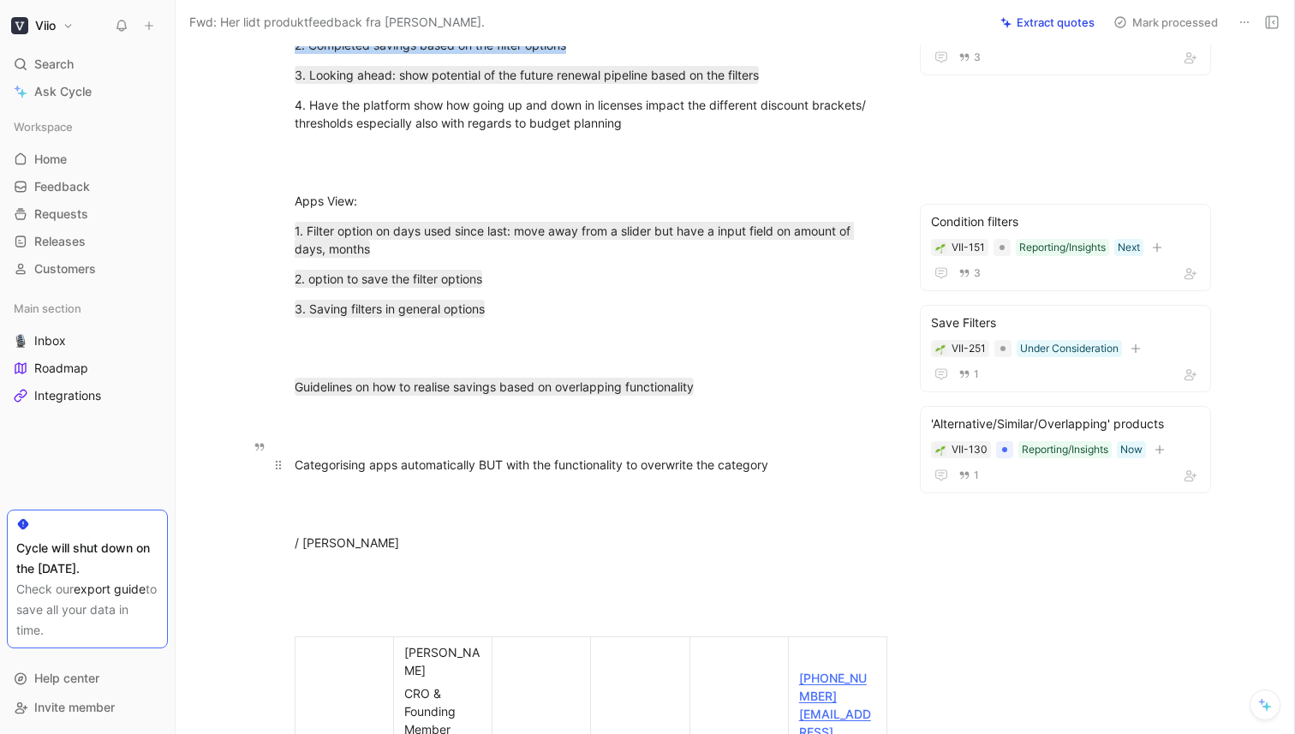
click at [809, 456] on div "Categorising apps automatically BUT with the functionality to overwrite the cat…" at bounding box center [591, 465] width 593 height 18
drag, startPoint x: 673, startPoint y: 455, endPoint x: 286, endPoint y: 449, distance: 387.1
click at [286, 450] on p "Categorising apps automatically BUT with the functionality to overwrite the cat…" at bounding box center [591, 464] width 658 height 28
click at [313, 441] on button "Quote" at bounding box center [303, 454] width 61 height 27
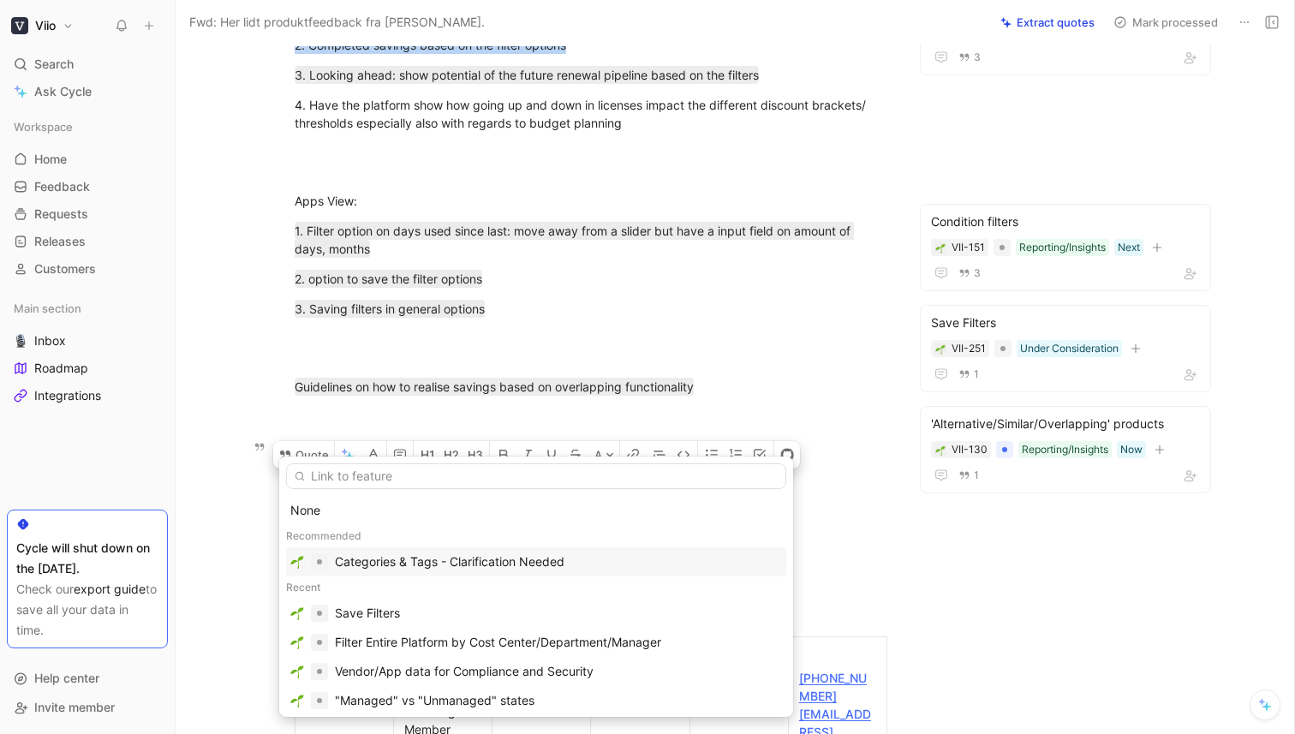
click at [372, 554] on div "Categories & Tags - Clarification Needed" at bounding box center [449, 561] width 229 height 21
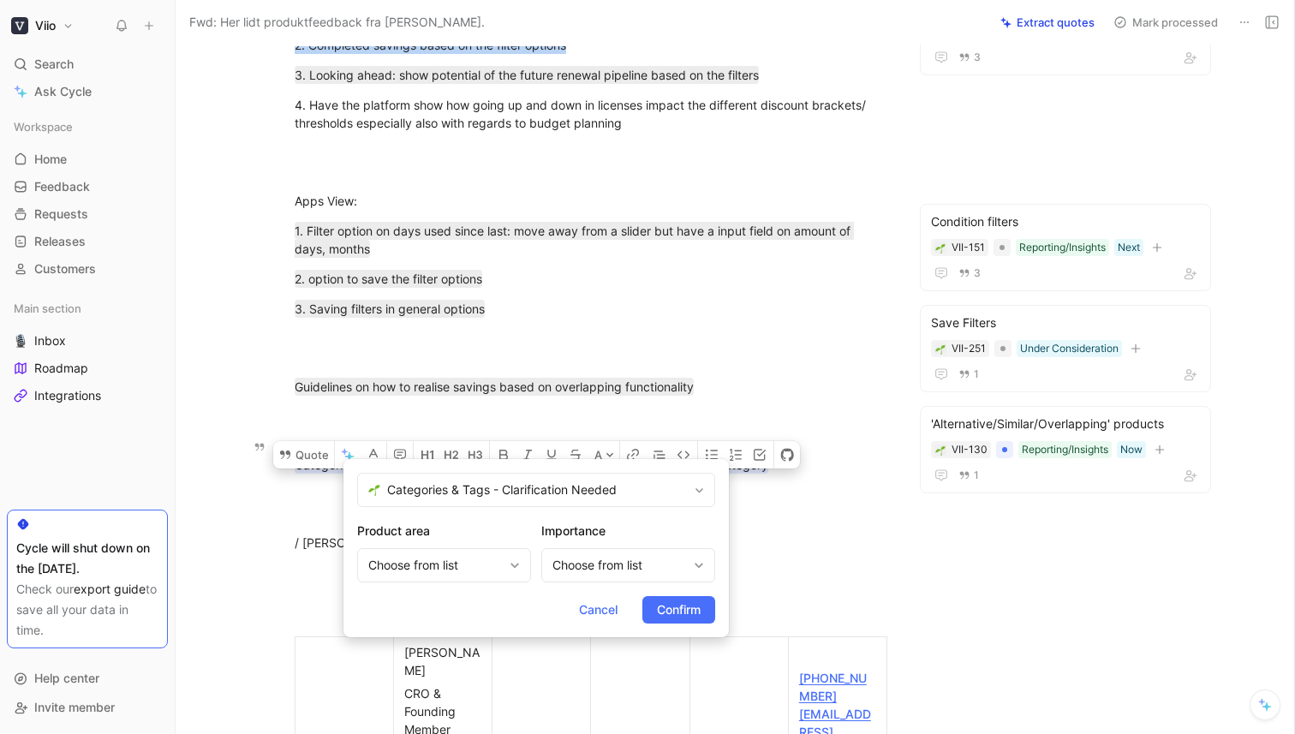
click at [670, 613] on span "Confirm" at bounding box center [679, 609] width 44 height 21
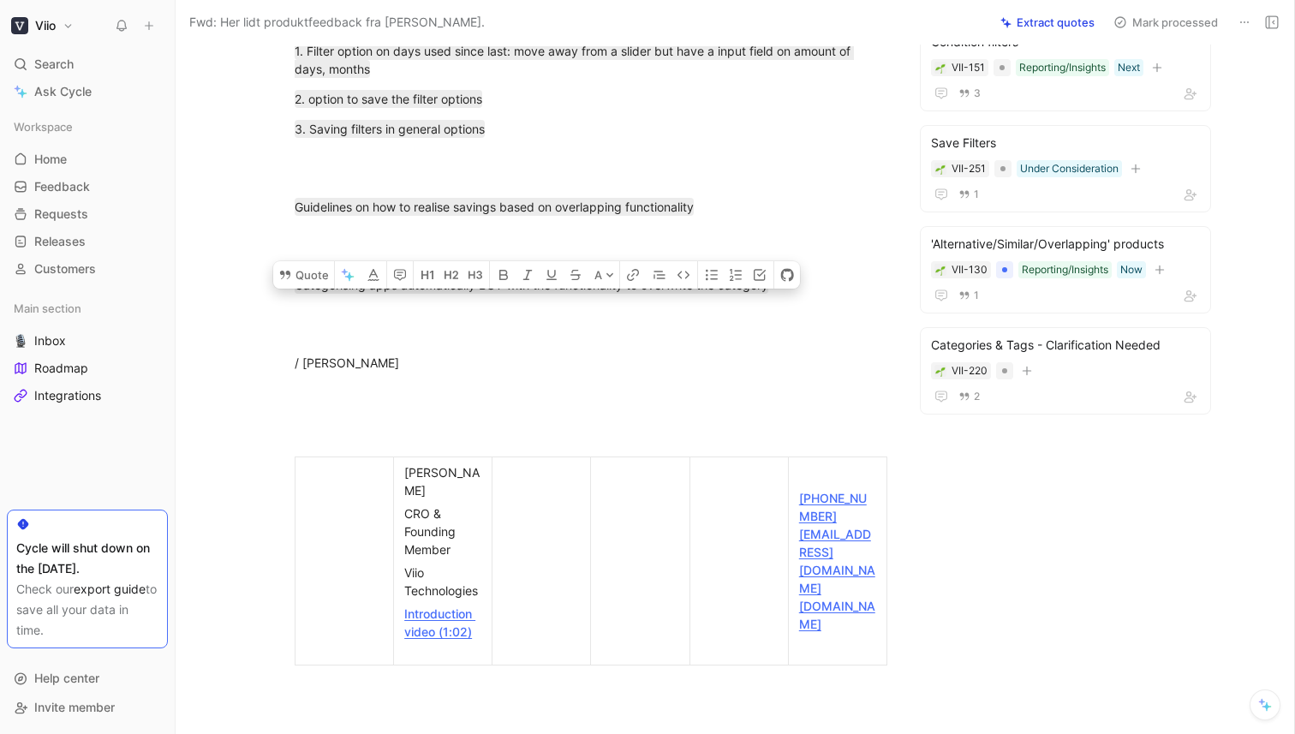
scroll to position [1533, 0]
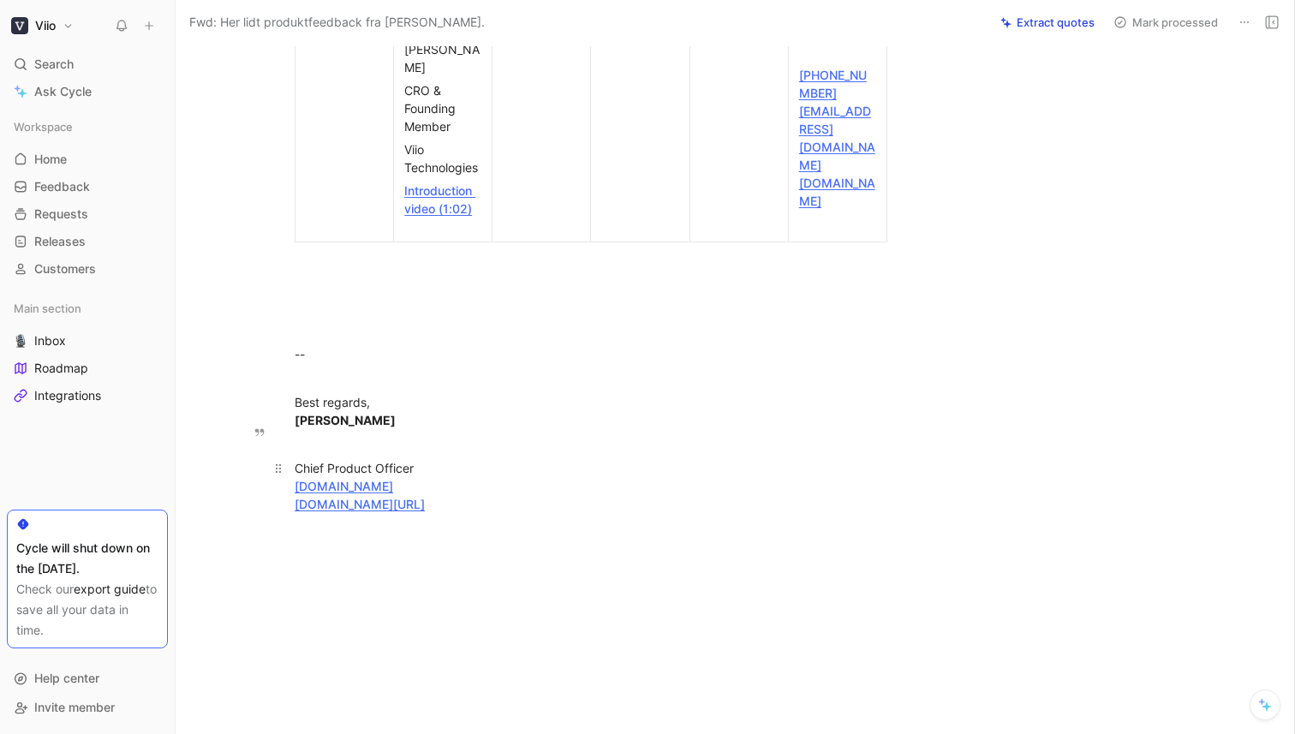
click at [636, 466] on div "Chief Product Officer [DOMAIN_NAME] [DOMAIN_NAME][URL]" at bounding box center [591, 495] width 593 height 72
drag, startPoint x: 605, startPoint y: 468, endPoint x: 233, endPoint y: 287, distance: 414.0
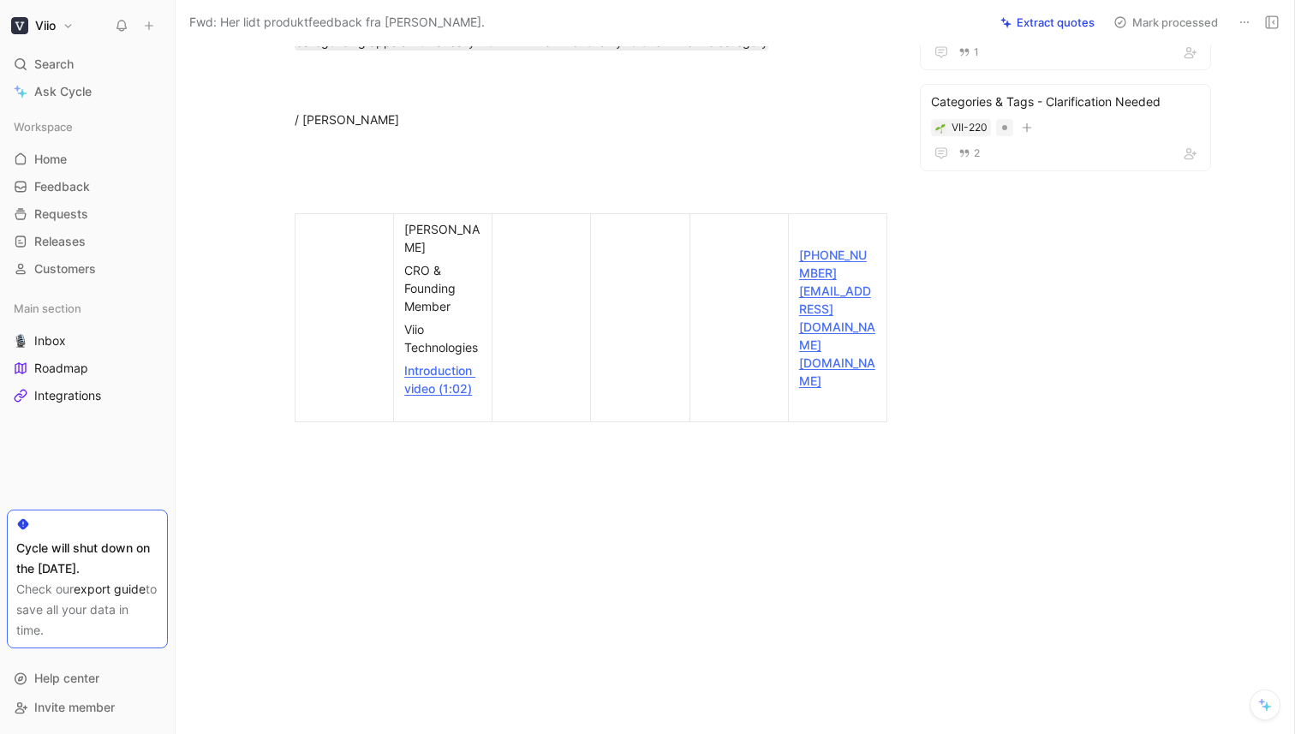
scroll to position [1335, 0]
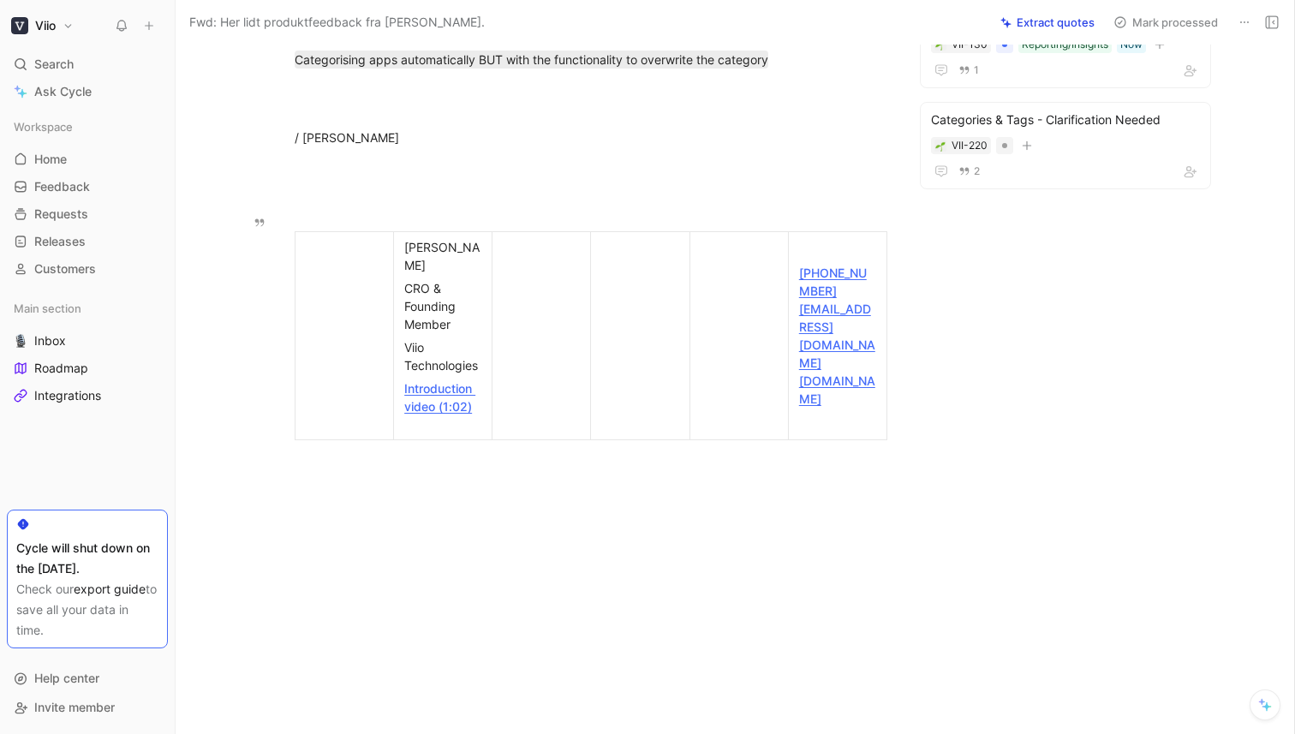
drag, startPoint x: 381, startPoint y: 450, endPoint x: 293, endPoint y: 213, distance: 253.1
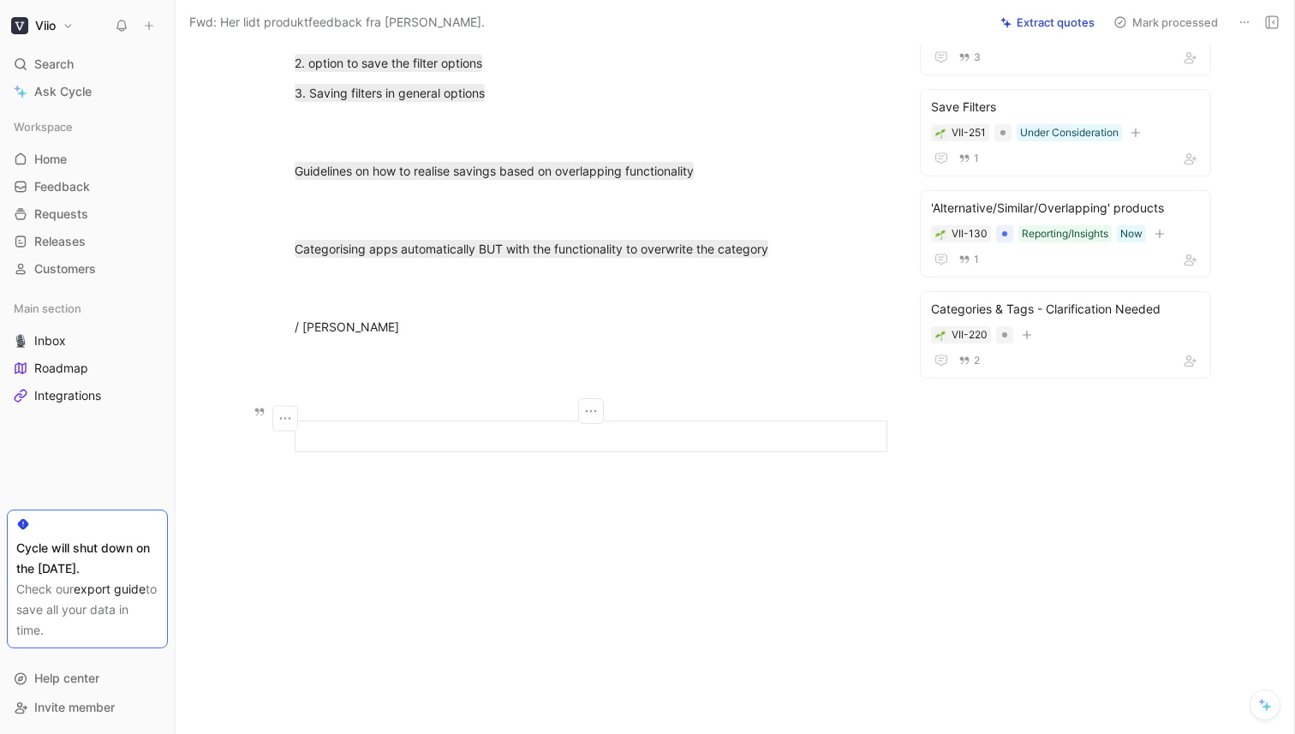
scroll to position [1128, 0]
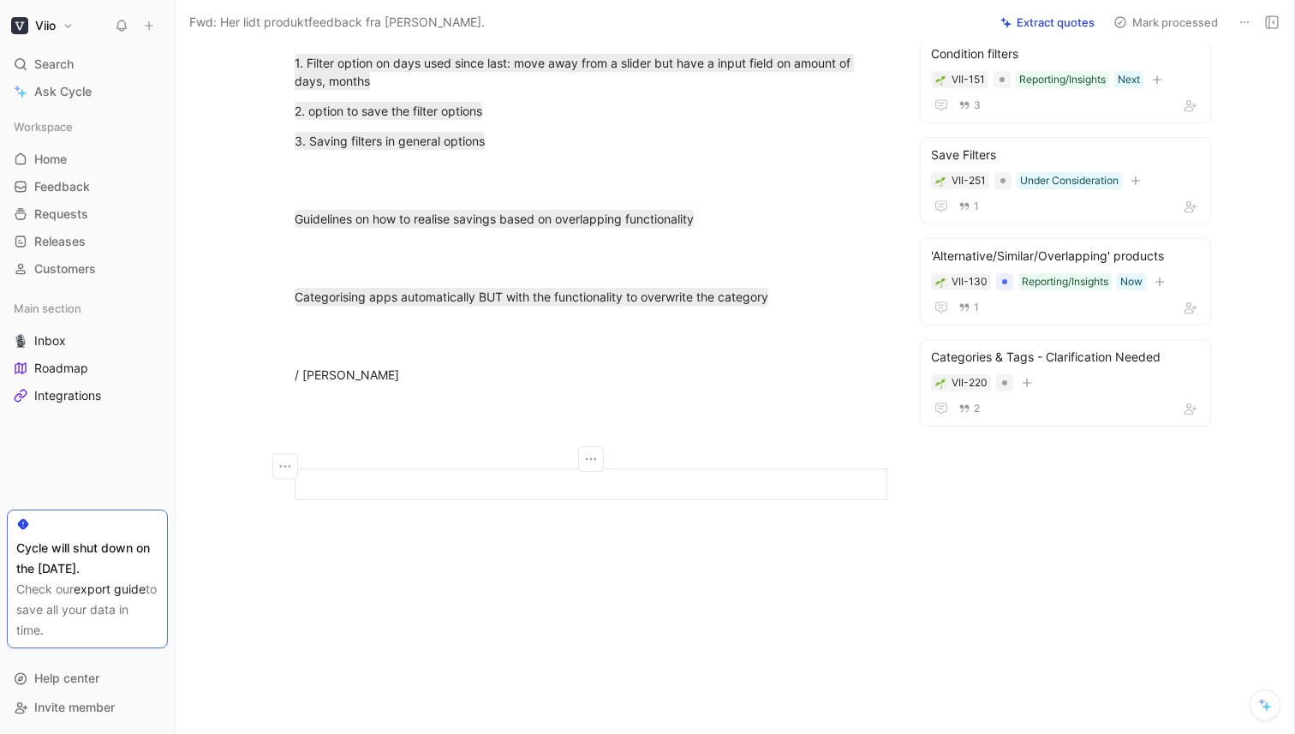
scroll to position [1080, 0]
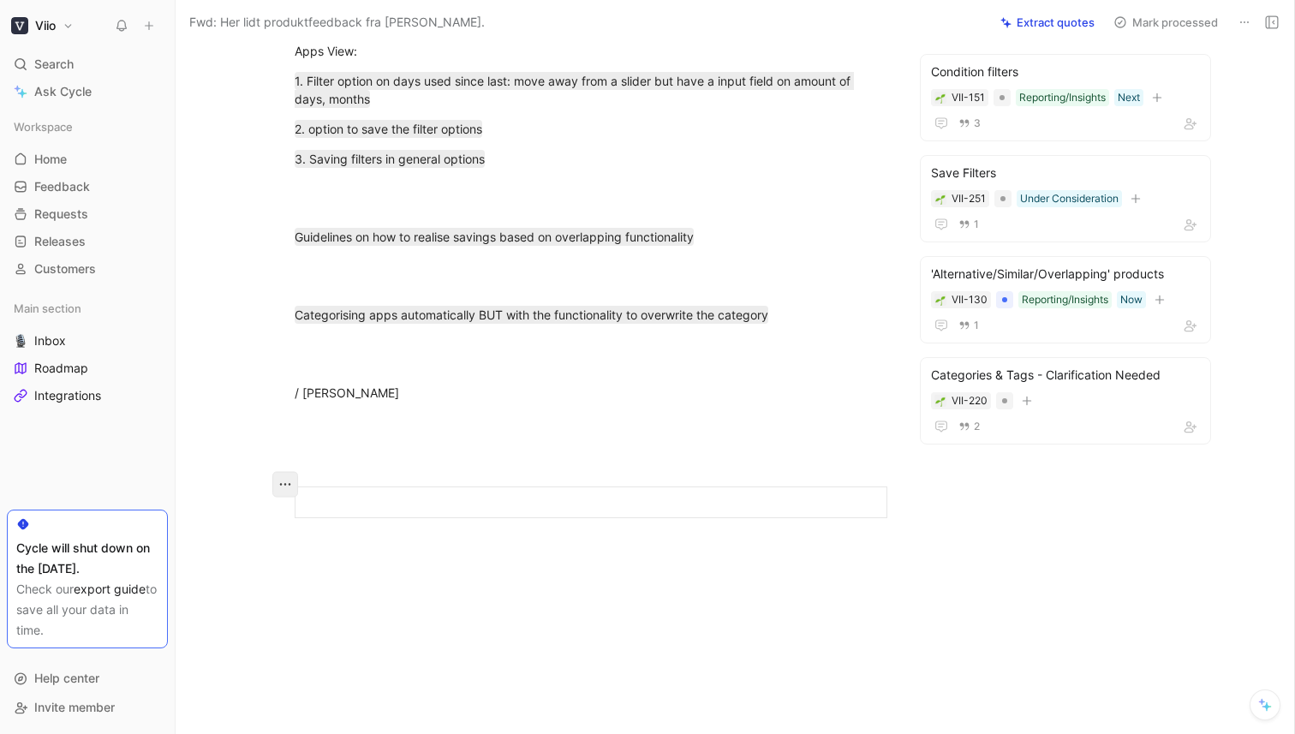
click at [277, 488] on icon "button" at bounding box center [285, 484] width 17 height 17
click at [292, 551] on span "Delete row" at bounding box center [283, 549] width 60 height 15
click at [279, 494] on button "button" at bounding box center [285, 485] width 26 height 26
click at [285, 567] on div "Delete table" at bounding box center [295, 575] width 84 height 21
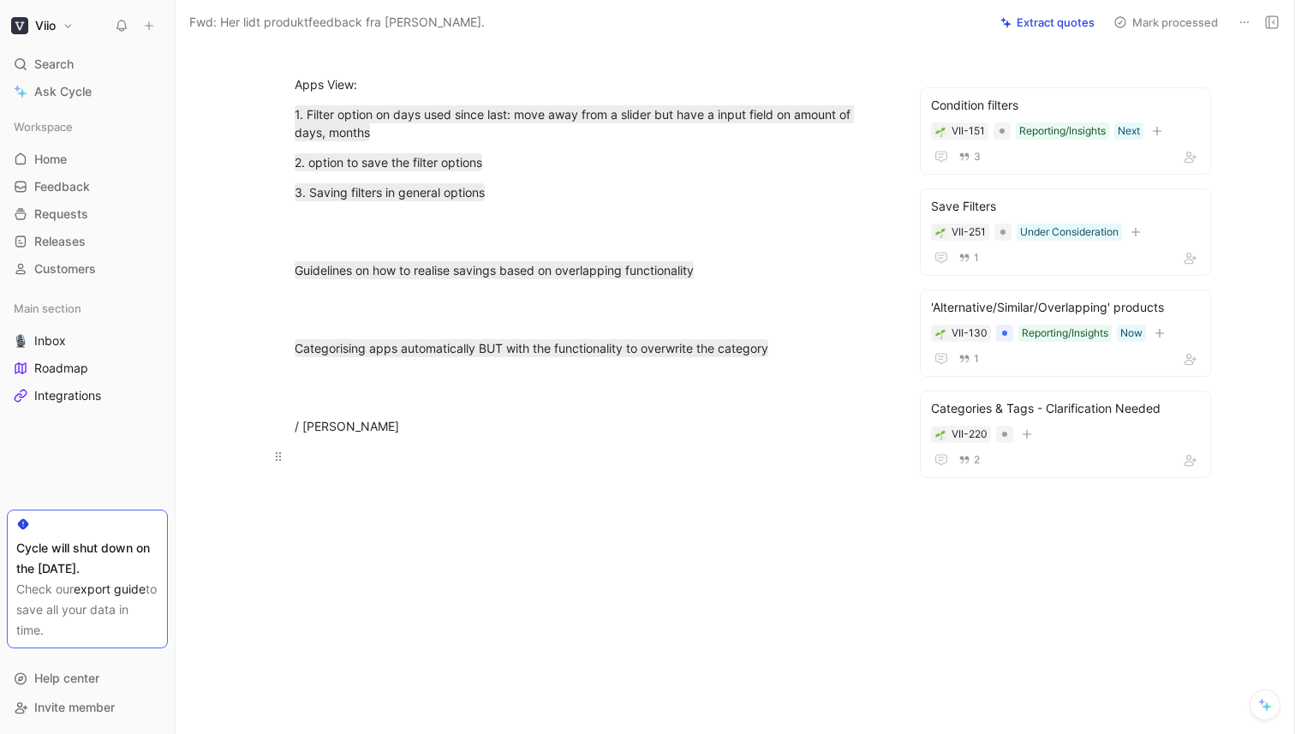
click at [393, 447] on div at bounding box center [591, 465] width 593 height 36
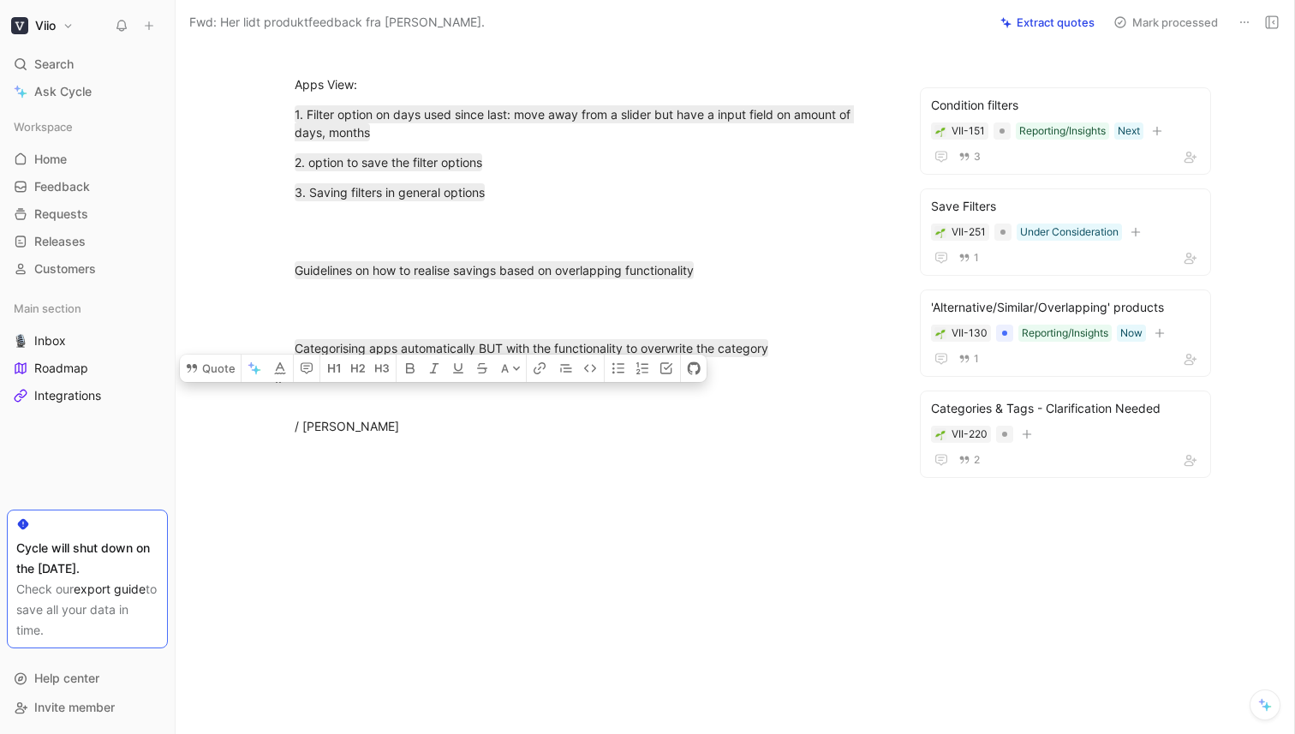
drag, startPoint x: 337, startPoint y: 444, endPoint x: 301, endPoint y: 386, distance: 68.0
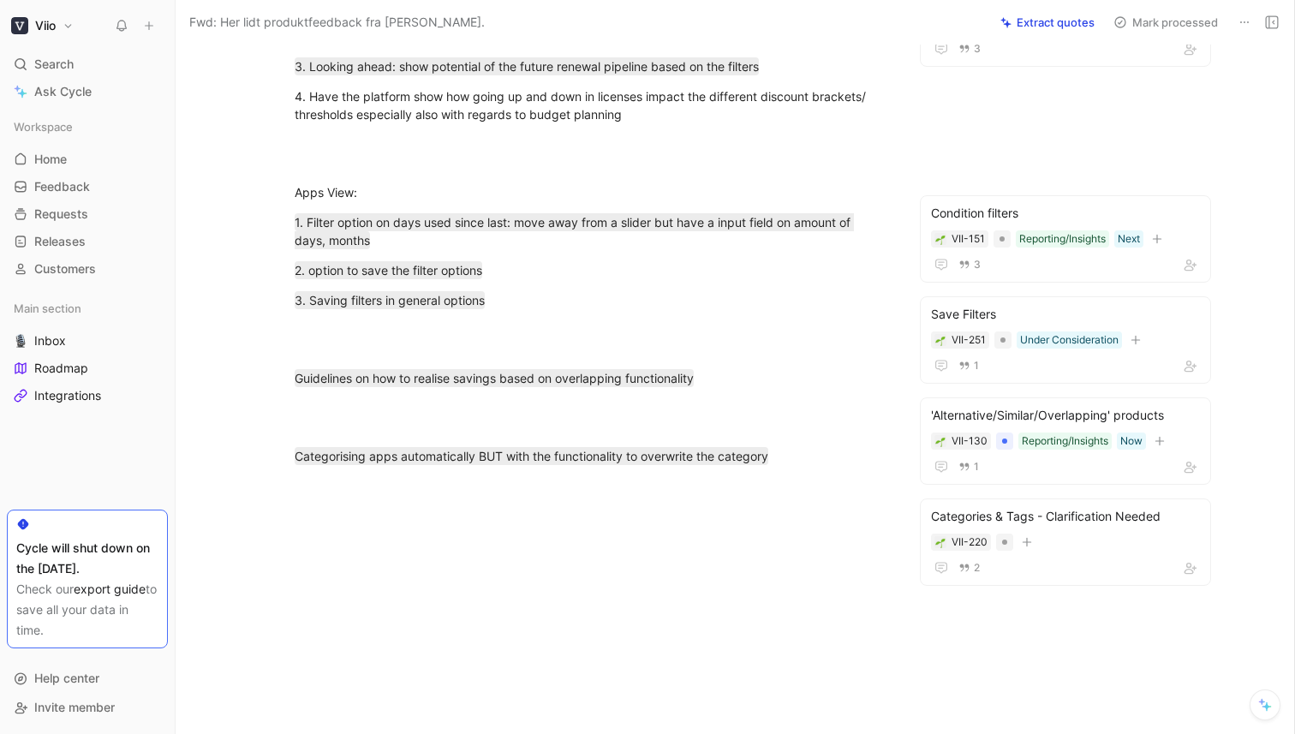
scroll to position [0, 0]
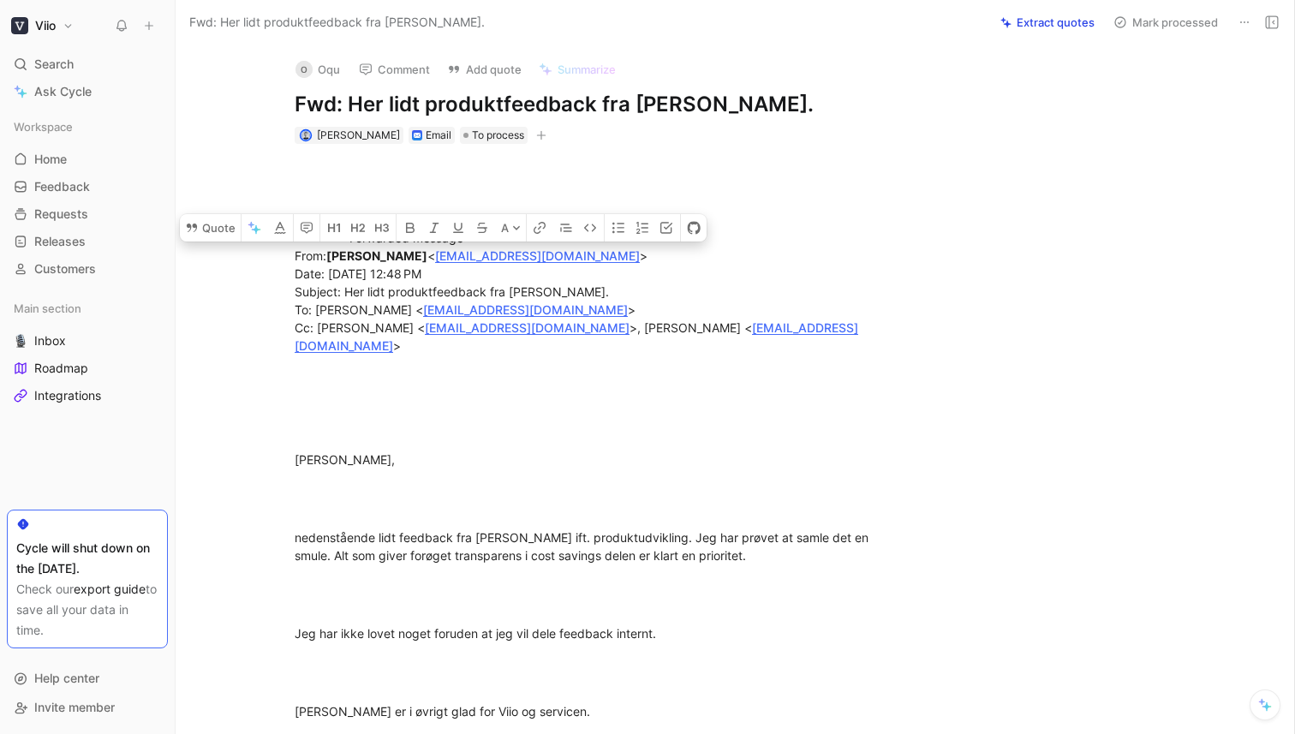
drag, startPoint x: 402, startPoint y: 371, endPoint x: 238, endPoint y: 227, distance: 217.8
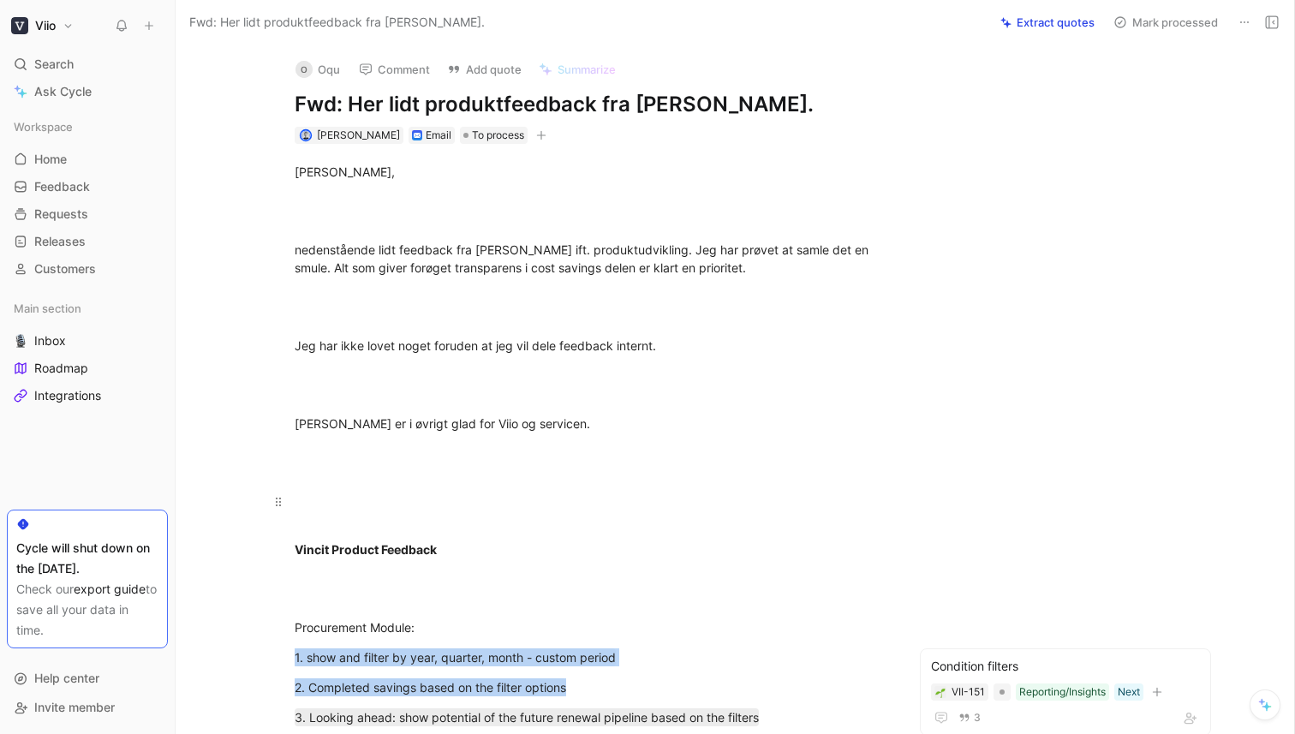
click at [621, 487] on p at bounding box center [591, 510] width 658 height 46
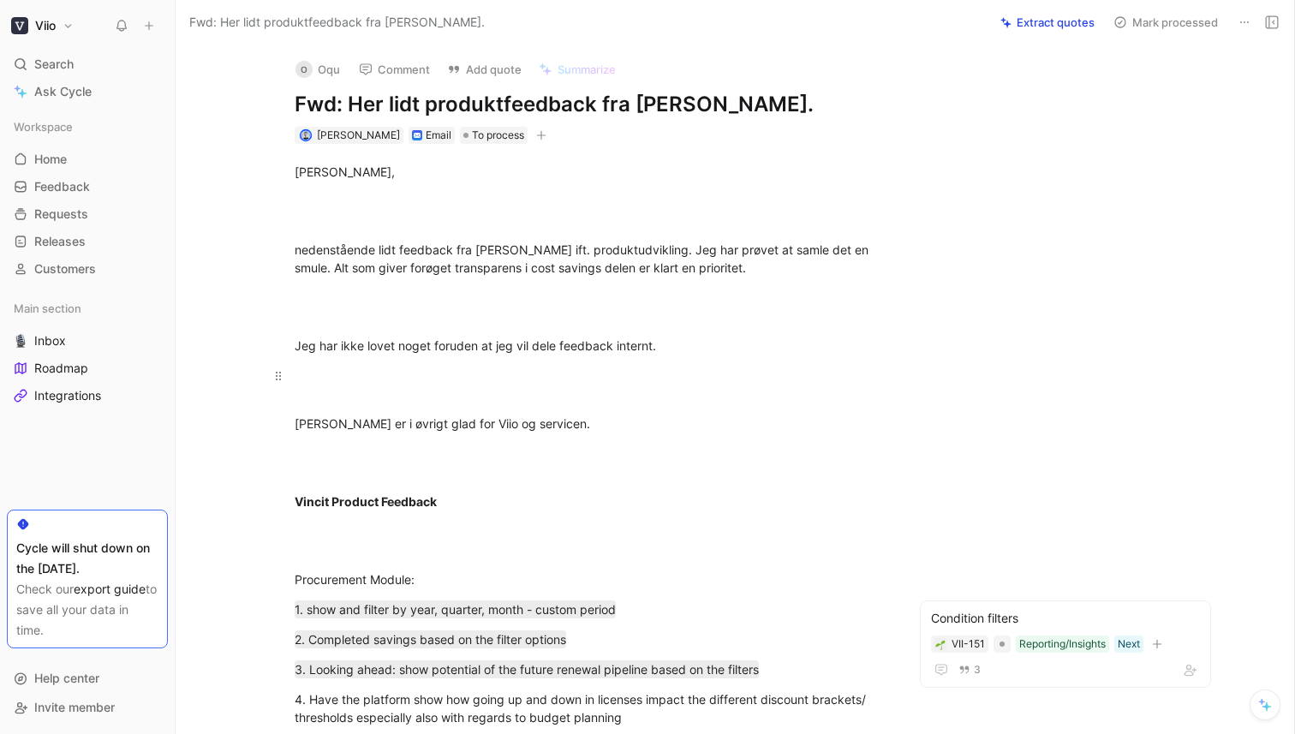
drag, startPoint x: 343, startPoint y: 390, endPoint x: 340, endPoint y: 371, distance: 19.1
click at [343, 390] on div at bounding box center [591, 385] width 593 height 36
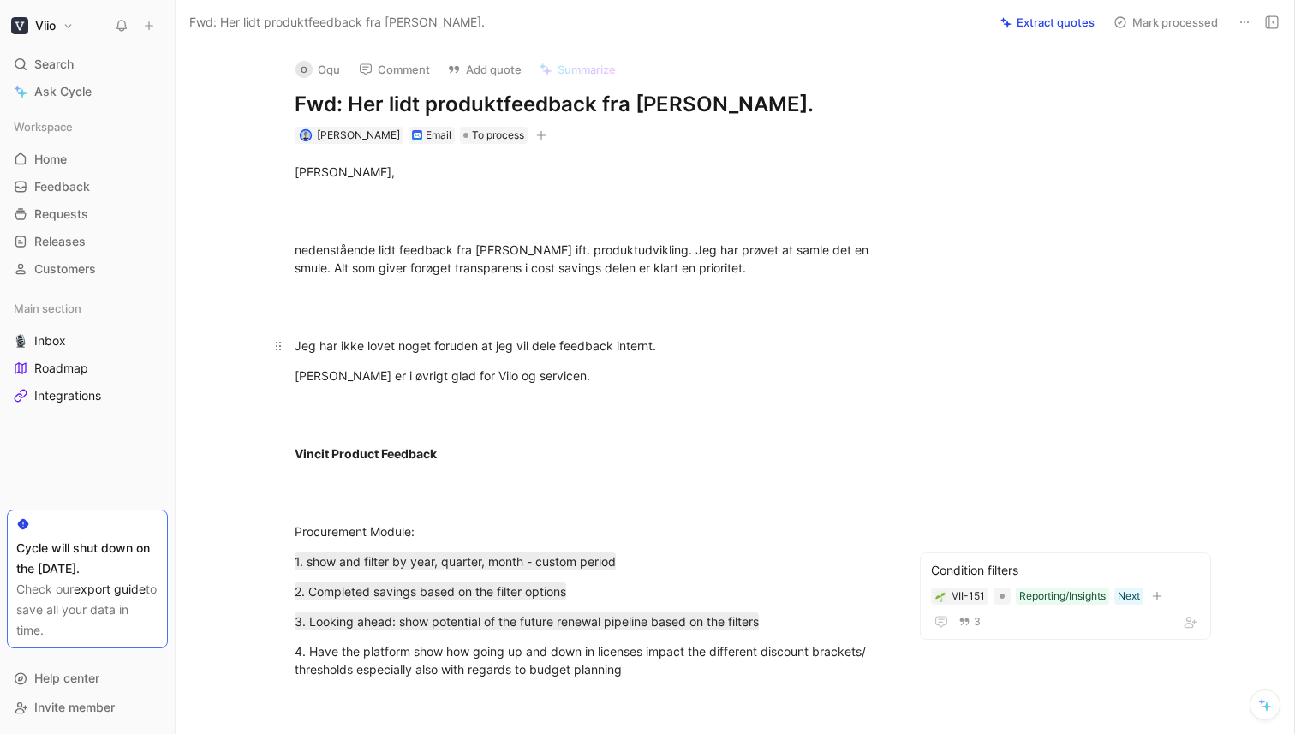
click at [347, 305] on div at bounding box center [591, 307] width 593 height 36
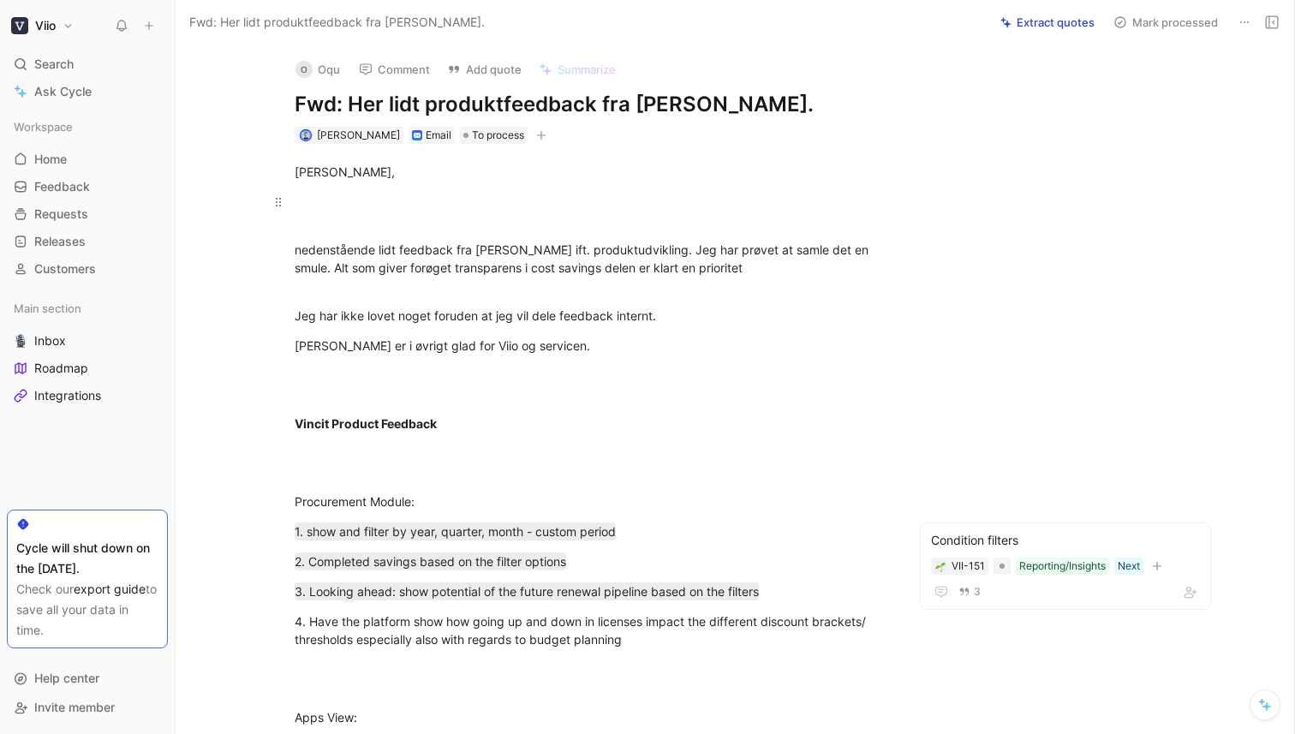
click at [365, 221] on div at bounding box center [591, 211] width 593 height 36
